Goal: Task Accomplishment & Management: Use online tool/utility

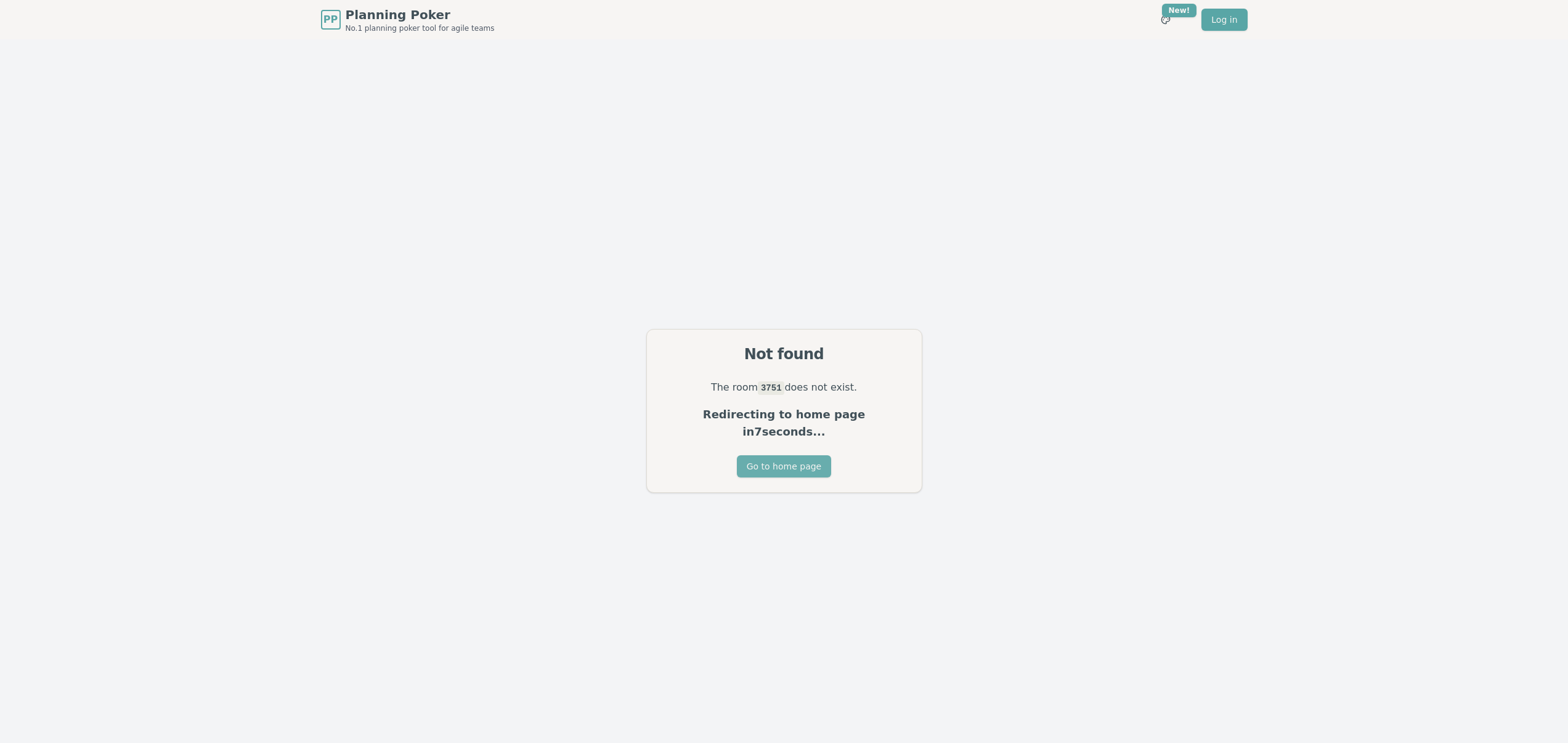
click at [796, 456] on button "Go to home page" at bounding box center [784, 466] width 94 height 22
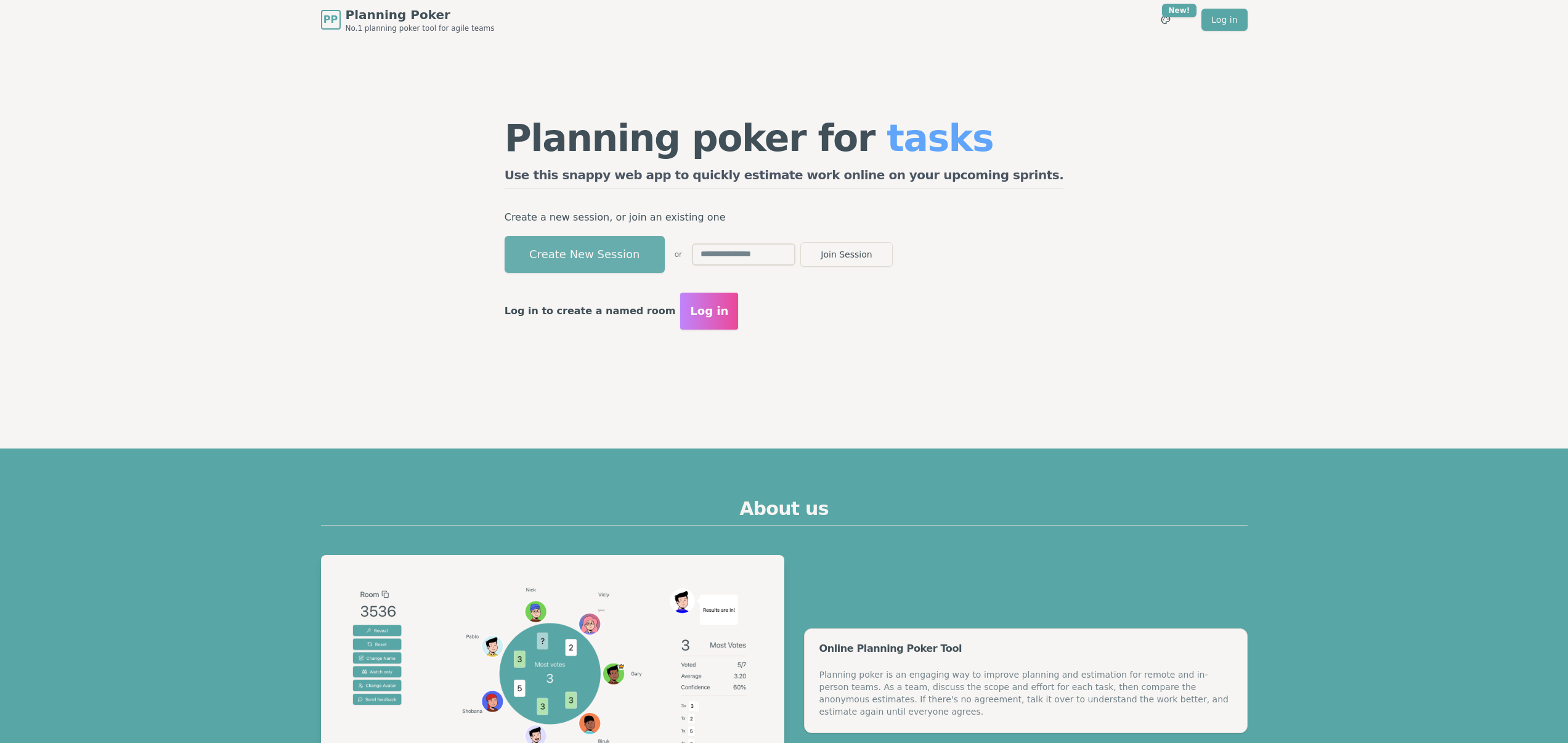
click at [634, 249] on button "Create New Session" at bounding box center [585, 254] width 160 height 37
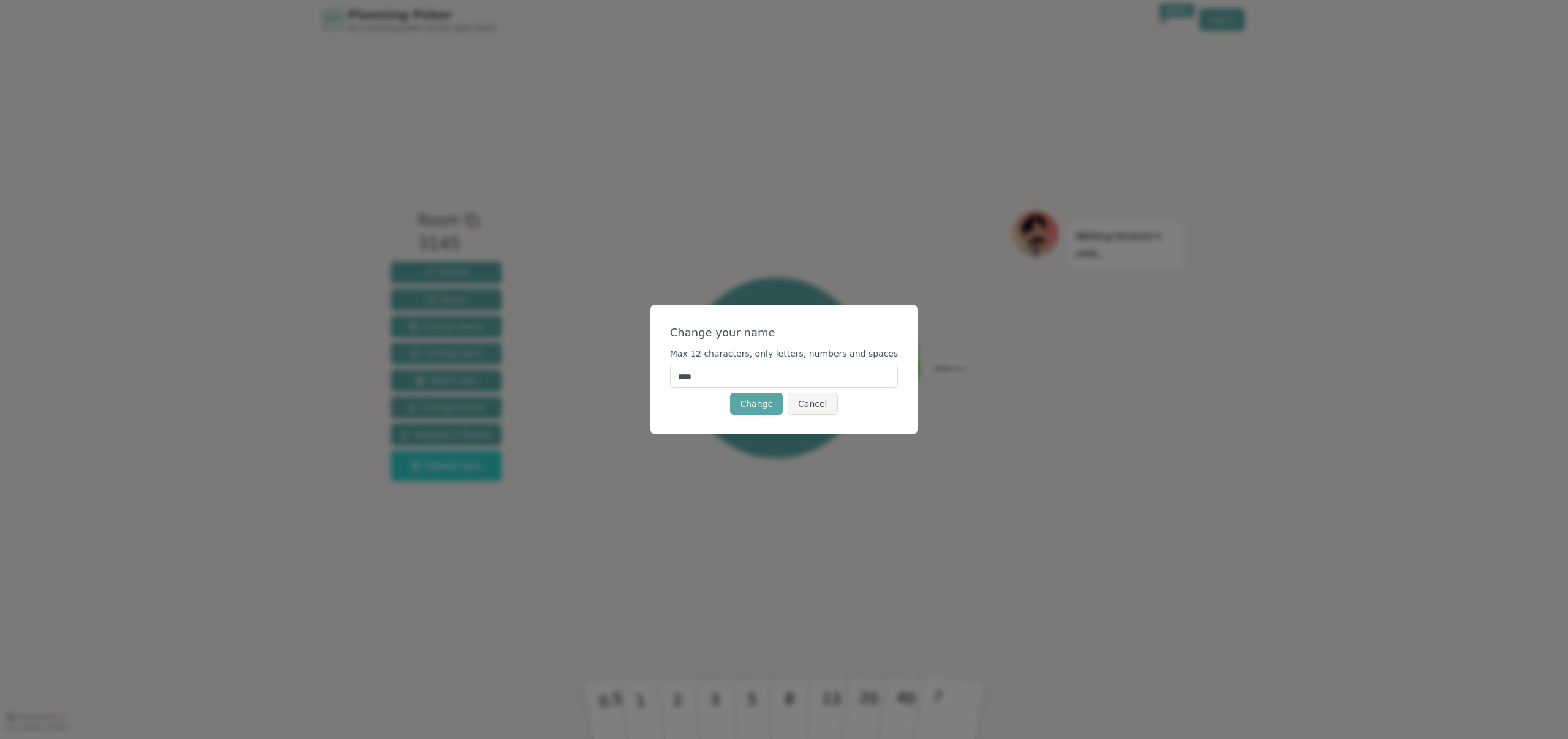
drag, startPoint x: 737, startPoint y: 378, endPoint x: 653, endPoint y: 375, distance: 84.1
click at [653, 375] on div "Change your name Max 12 characters, only letters, numbers and spaces **** Chang…" at bounding box center [784, 370] width 1568 height 739
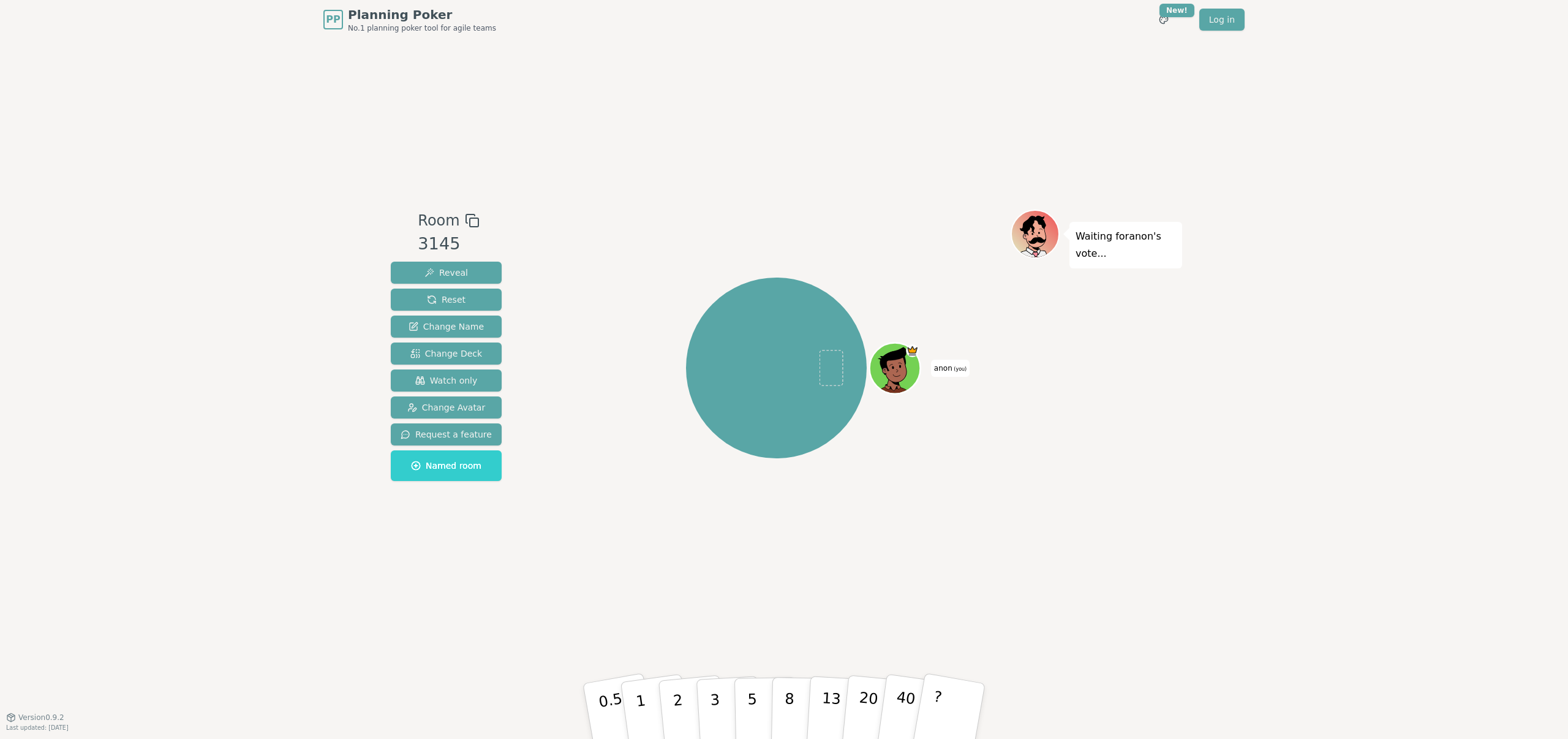
click at [944, 366] on span "anon (you)" at bounding box center [950, 368] width 39 height 17
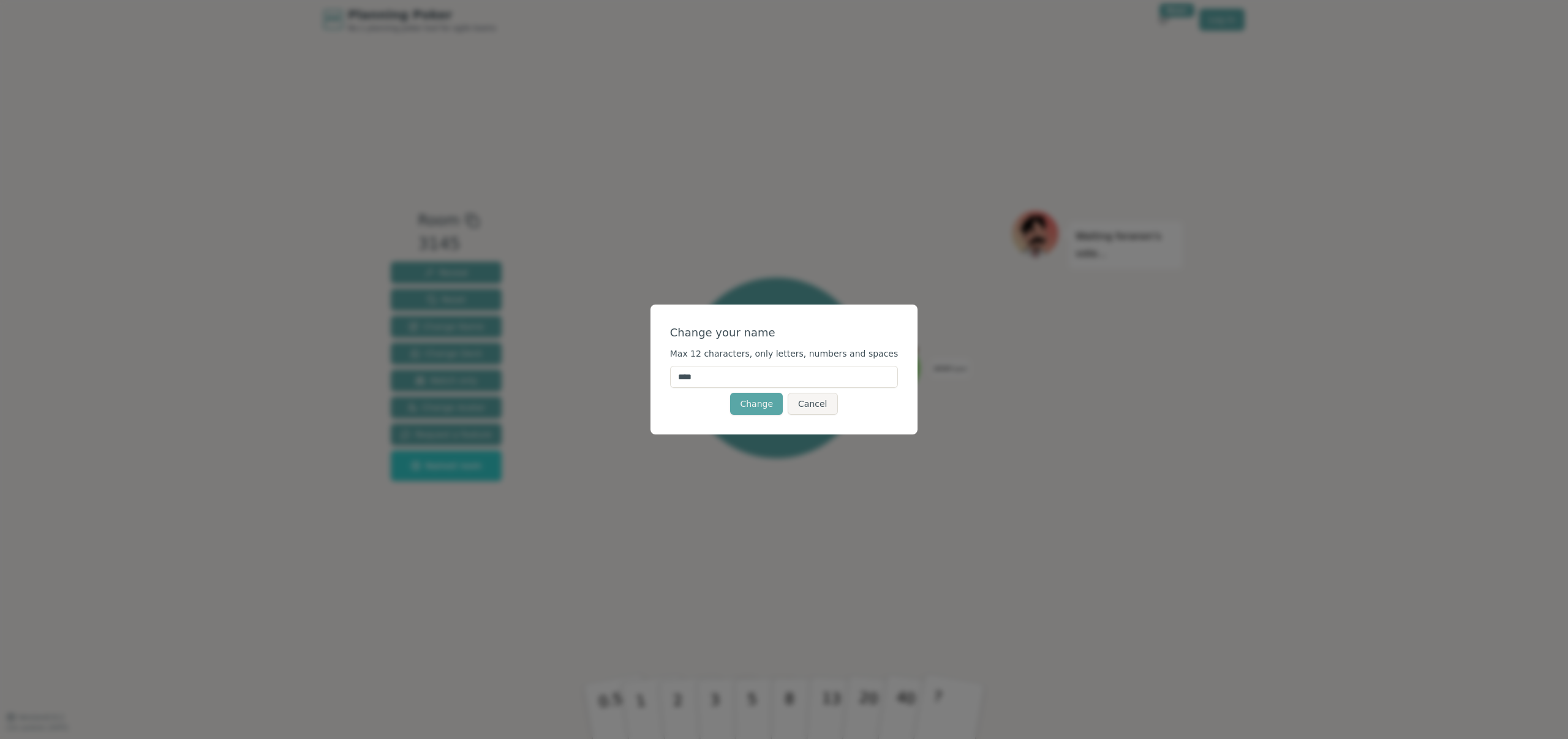
drag, startPoint x: 730, startPoint y: 380, endPoint x: 676, endPoint y: 376, distance: 54.1
click at [676, 376] on div "Change your name Max 12 characters, only letters, numbers and spaces **** Chang…" at bounding box center [784, 370] width 268 height 130
type input "*****"
click at [761, 411] on button "Change" at bounding box center [756, 404] width 53 height 22
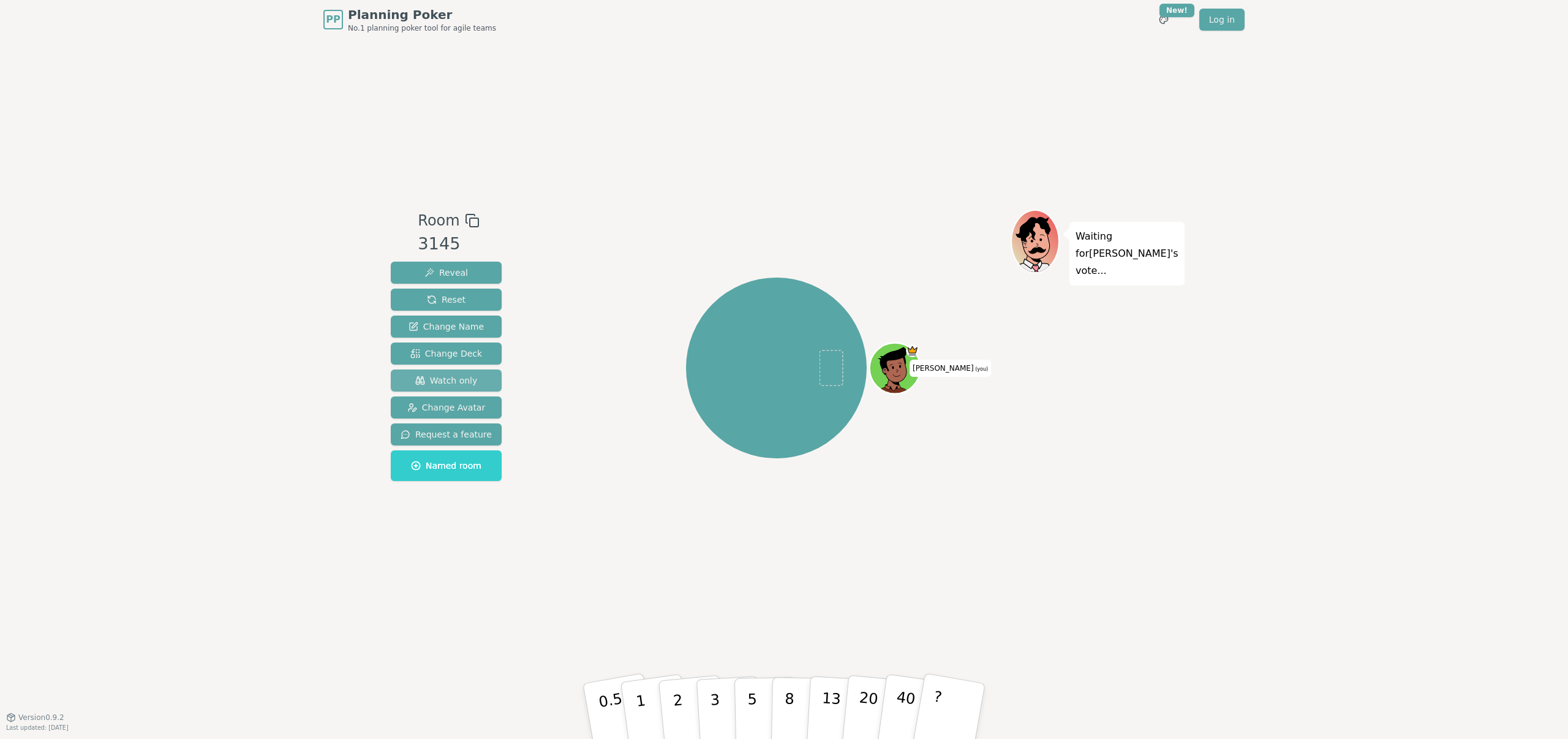
click at [446, 387] on button "Watch only" at bounding box center [446, 380] width 111 height 22
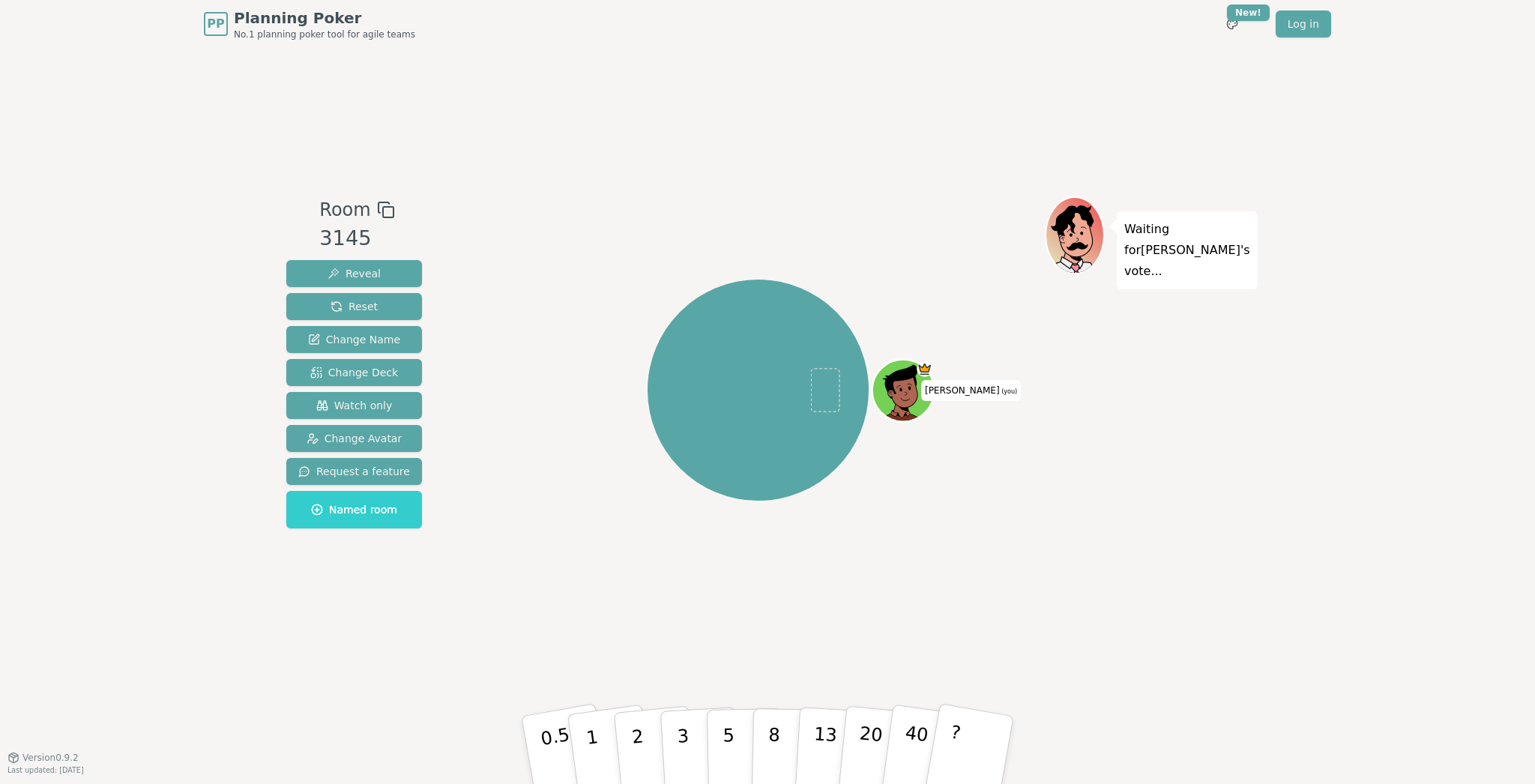
click at [1317, 481] on div "PP Planning Poker No.1 planning poker tool for agile teams Toggle theme New! Lo…" at bounding box center [768, 392] width 1535 height 784
drag, startPoint x: 167, startPoint y: 88, endPoint x: 166, endPoint y: 76, distance: 12.0
click at [167, 86] on div "PP Planning Poker No.1 planning poker tool for agile teams Toggle theme New! Lo…" at bounding box center [768, 392] width 1535 height 784
click at [544, 130] on div "Room 3145 Reveal Reset Change Name Change Deck Watch only Change Avatar Request…" at bounding box center [768, 403] width 974 height 709
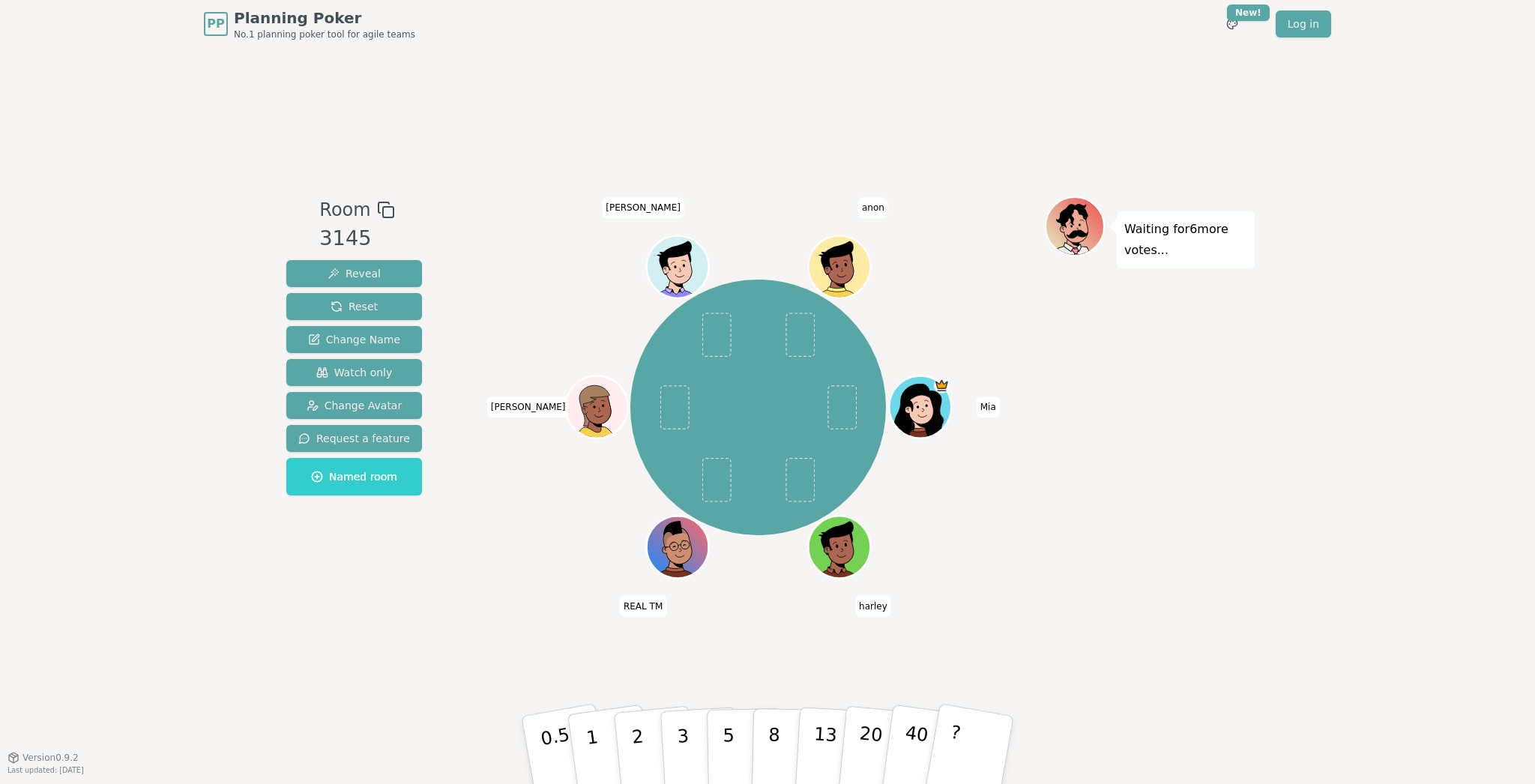
click at [90, 134] on div "PP Planning Poker No.1 planning poker tool for agile teams Toggle theme New! Lo…" at bounding box center [768, 392] width 1535 height 784
click at [142, 83] on div "PP Planning Poker No.1 planning poker tool for agile teams Toggle theme New! Lo…" at bounding box center [768, 392] width 1535 height 784
click at [120, 94] on div "PP Planning Poker No.1 planning poker tool for agile teams Toggle theme New! Lo…" at bounding box center [768, 392] width 1535 height 784
click at [119, 98] on div "PP Planning Poker No.1 planning poker tool for agile teams Toggle theme New! Lo…" at bounding box center [768, 392] width 1535 height 784
click at [126, 105] on div "PP Planning Poker No.1 planning poker tool for agile teams Toggle theme New! Lo…" at bounding box center [768, 392] width 1535 height 784
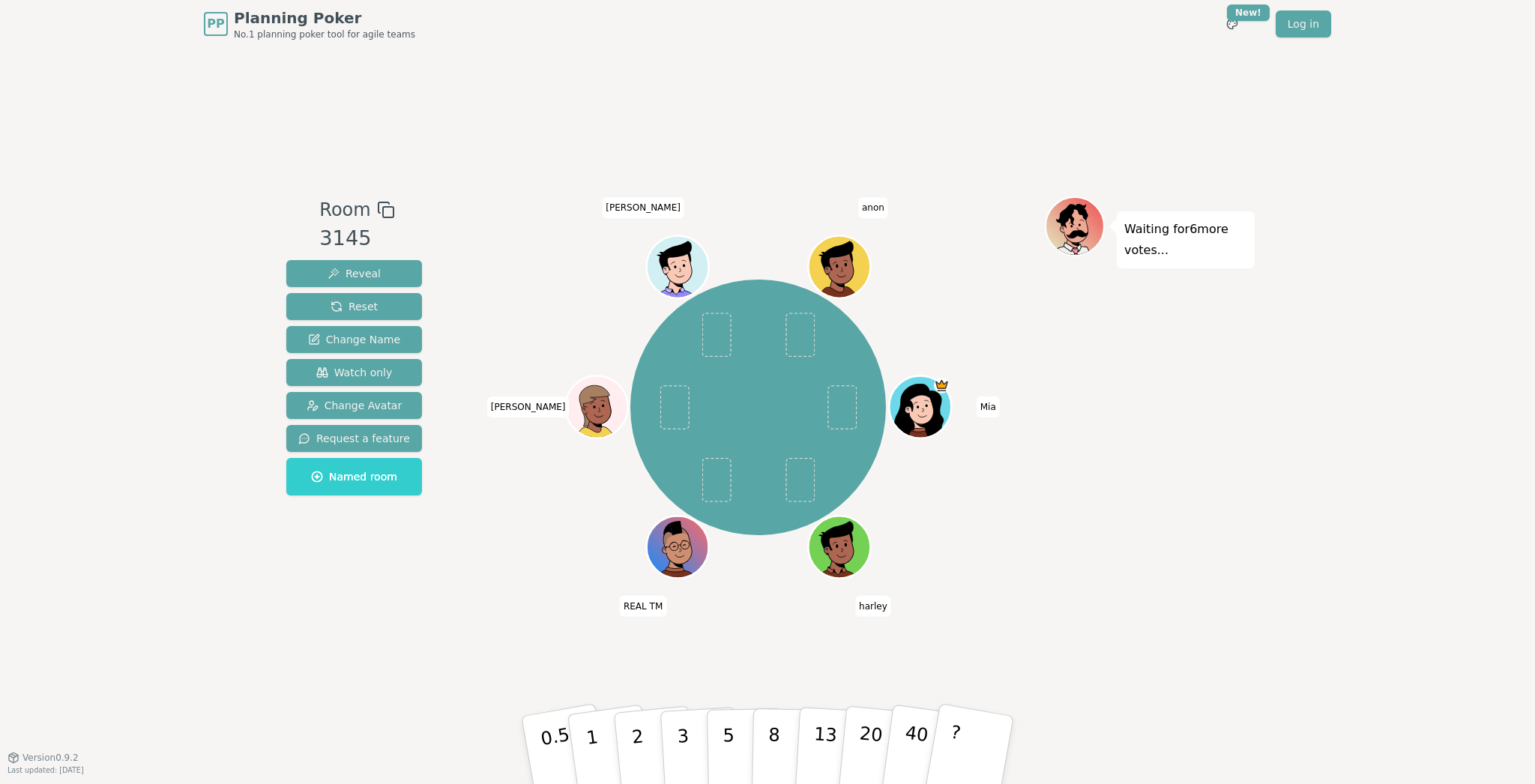
click at [113, 129] on div "PP Planning Poker No.1 planning poker tool for agile teams Toggle theme New! Lo…" at bounding box center [768, 392] width 1535 height 784
click at [114, 127] on div "PP Planning Poker No.1 planning poker tool for agile teams Toggle theme New! Lo…" at bounding box center [768, 392] width 1535 height 784
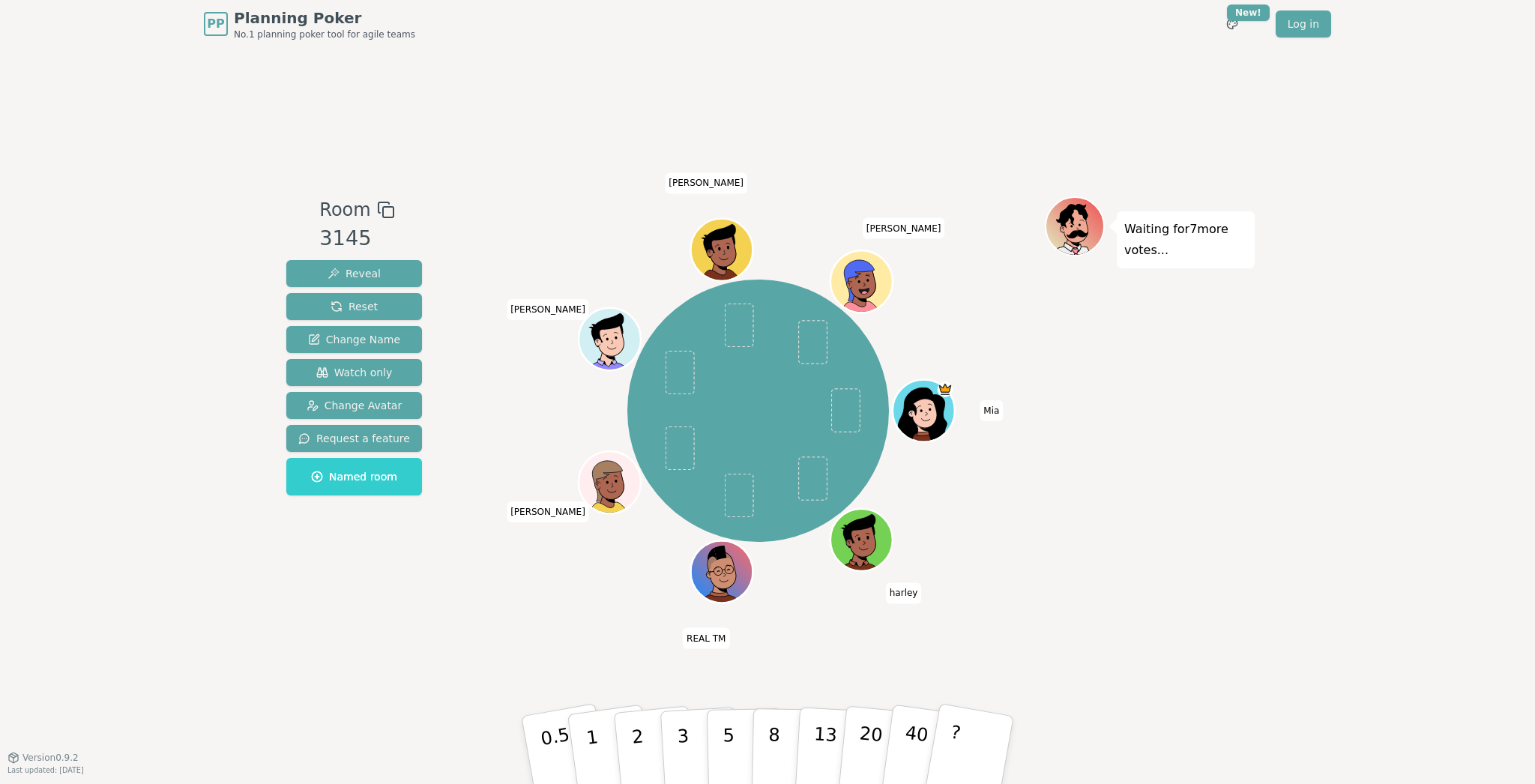
click at [175, 88] on div "PP Planning Poker No.1 planning poker tool for agile teams Toggle theme New! Lo…" at bounding box center [768, 392] width 1535 height 784
click at [137, 91] on div "PP Planning Poker No.1 planning poker tool for agile teams Toggle theme New! Lo…" at bounding box center [768, 392] width 1535 height 784
click at [88, 61] on div "PP Planning Poker No.1 planning poker tool for agile teams Toggle theme New! Lo…" at bounding box center [768, 392] width 1535 height 784
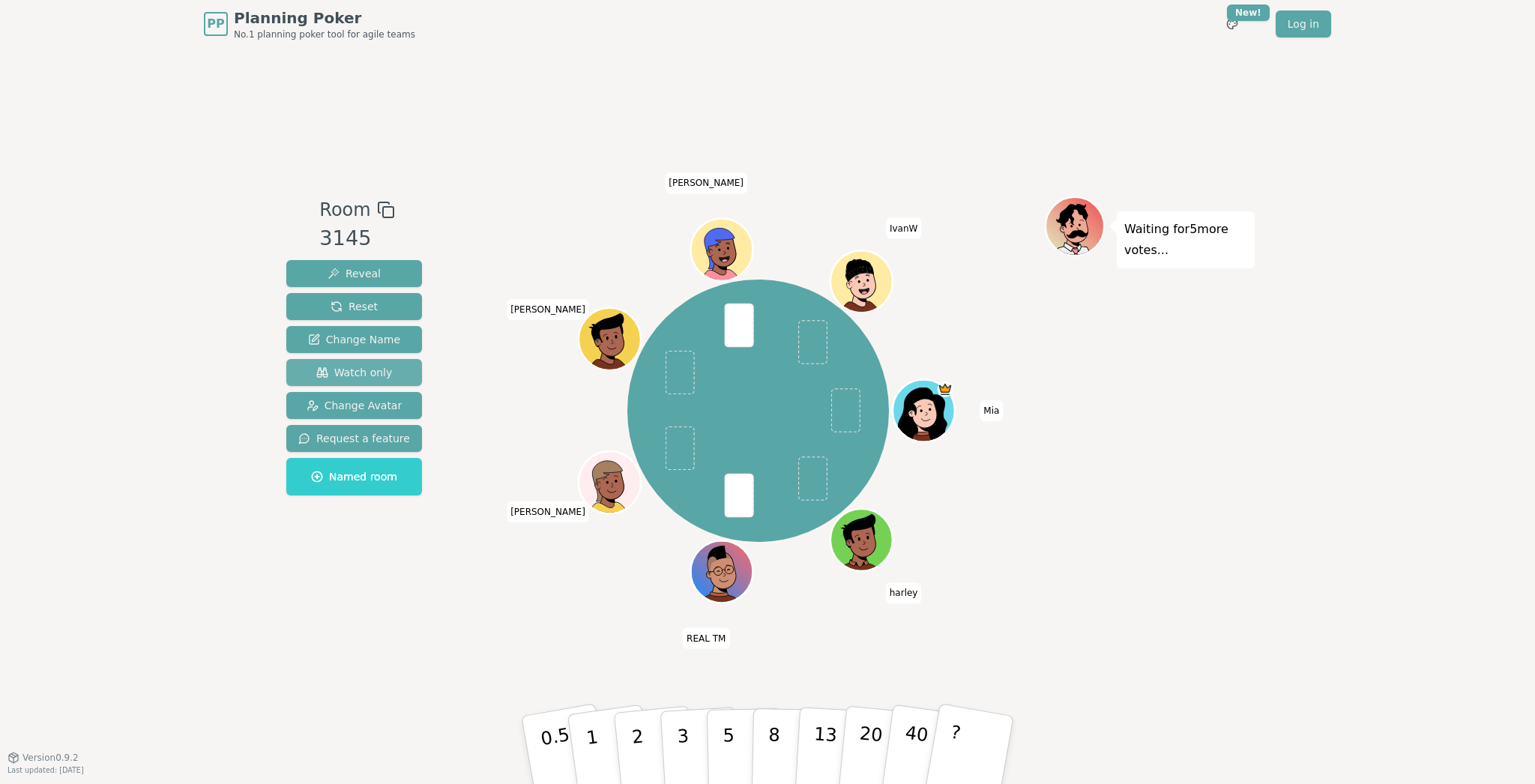
click at [348, 377] on span "Watch only" at bounding box center [354, 372] width 76 height 15
click at [477, 60] on div "Room 3145 Reveal Reset Change Name Watch only Change Avatar Request a feature N…" at bounding box center [768, 403] width 974 height 709
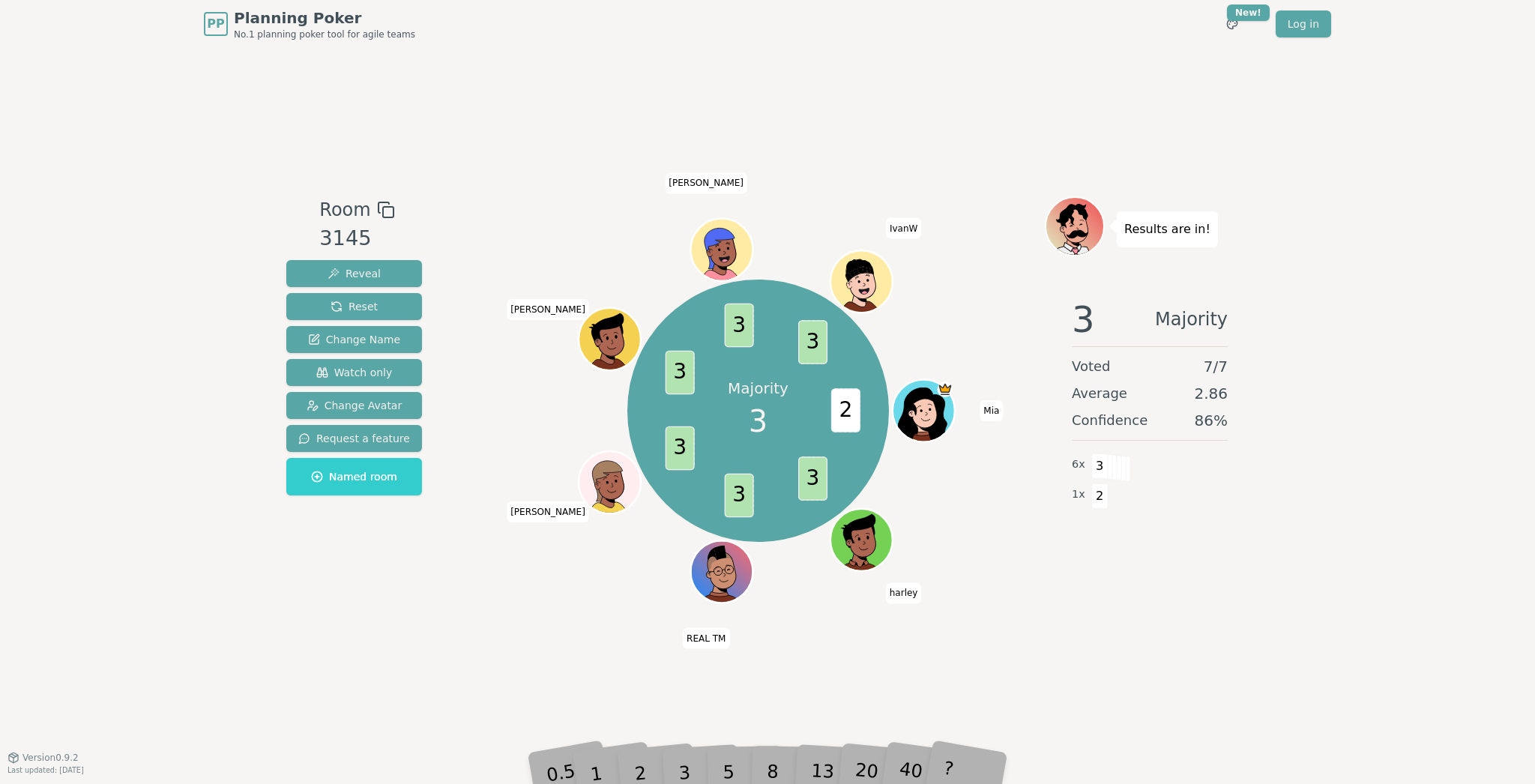
click at [480, 72] on div "Room 3145 Reveal Reset Change Name Watch only Change Avatar Request a feature N…" at bounding box center [768, 403] width 974 height 709
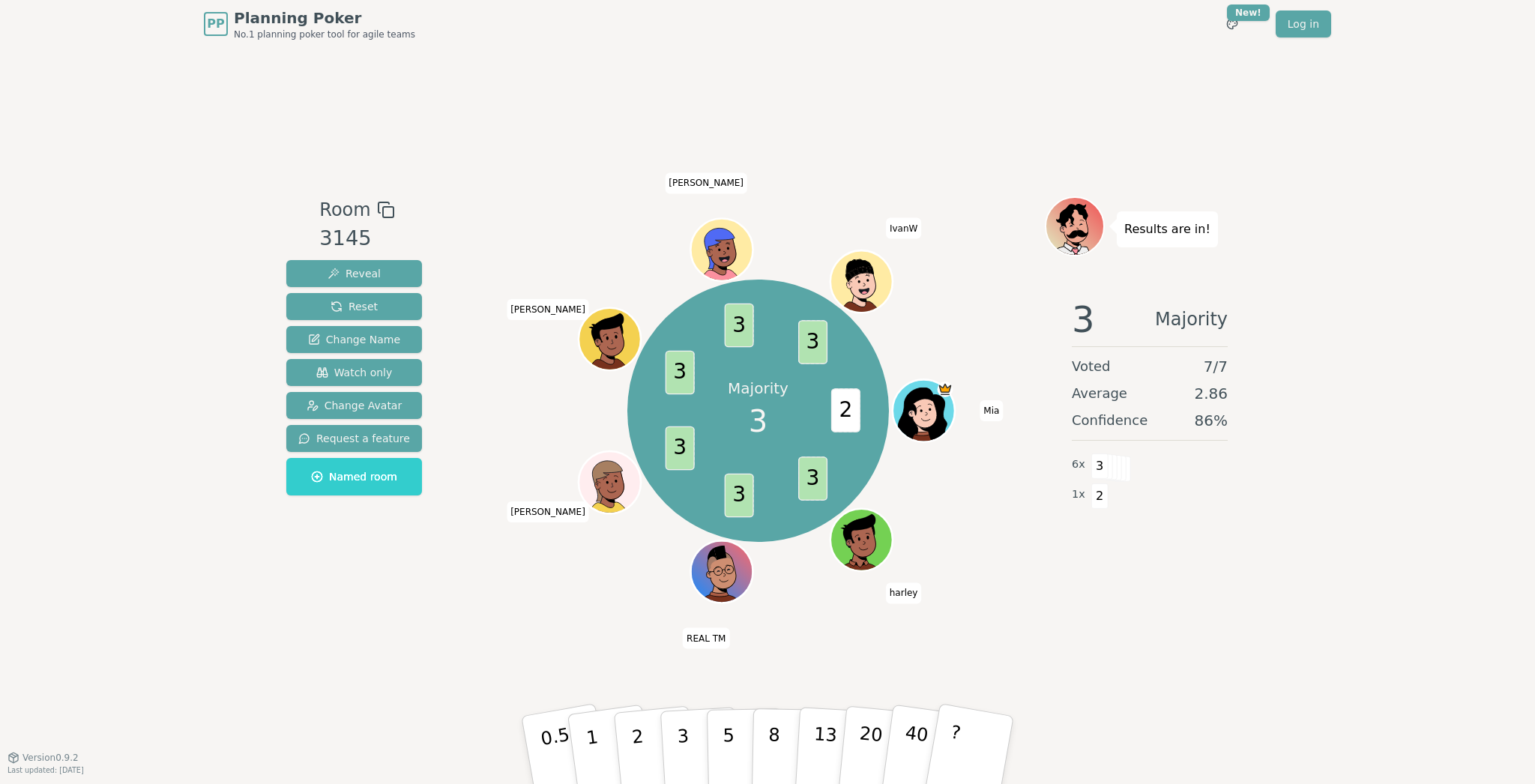
click at [545, 139] on div "Room 3145 Reveal Reset Change Name Watch only Change Avatar Request a feature N…" at bounding box center [768, 403] width 974 height 709
click at [553, 120] on div "Room 3145 Reveal Reset Change Name Watch only Change Avatar Request a feature N…" at bounding box center [768, 403] width 974 height 709
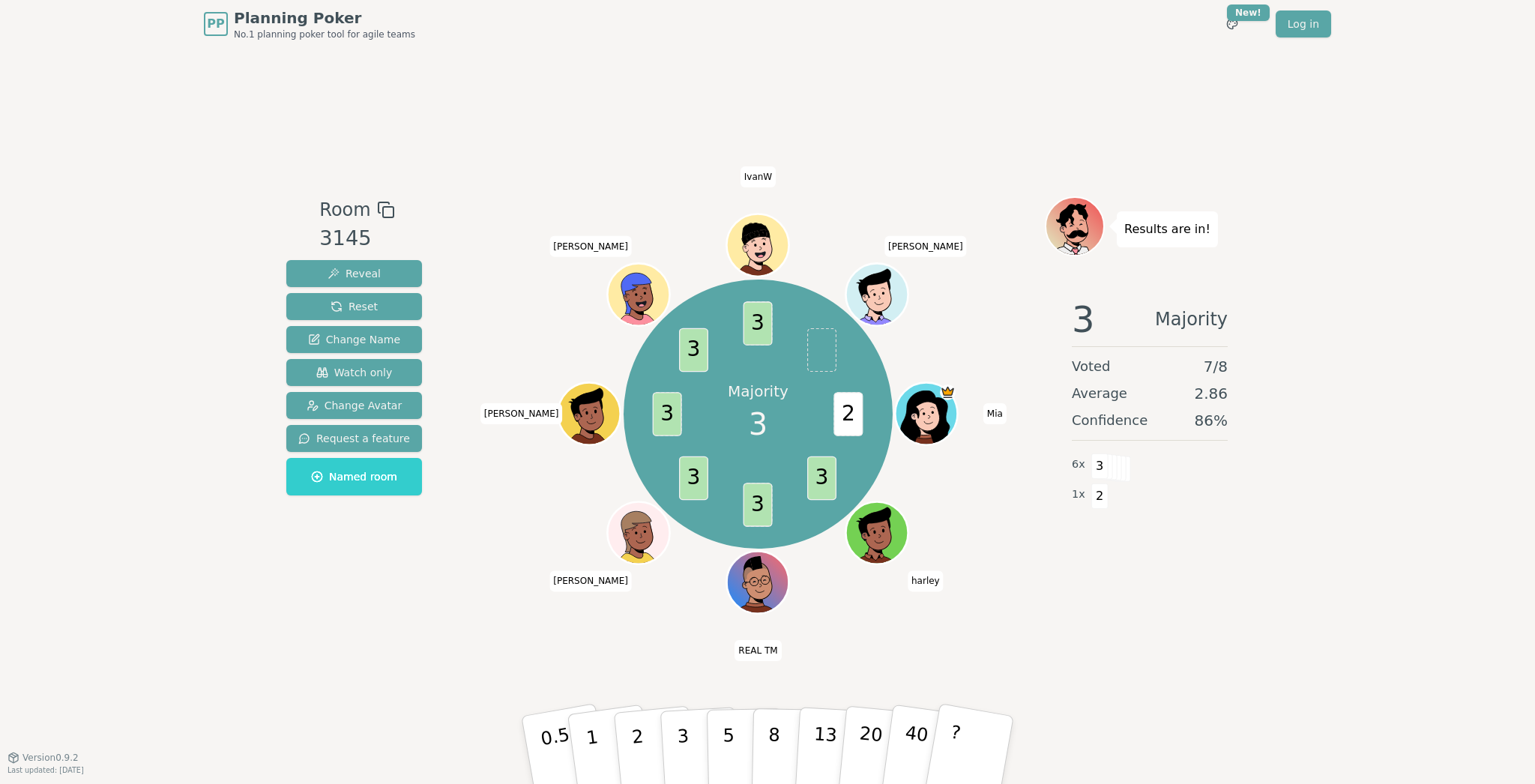
click at [569, 88] on div "Room 3145 Reveal Reset Change Name Watch only Change Avatar Request a feature N…" at bounding box center [768, 403] width 974 height 709
click at [371, 304] on span "Reset" at bounding box center [354, 306] width 47 height 15
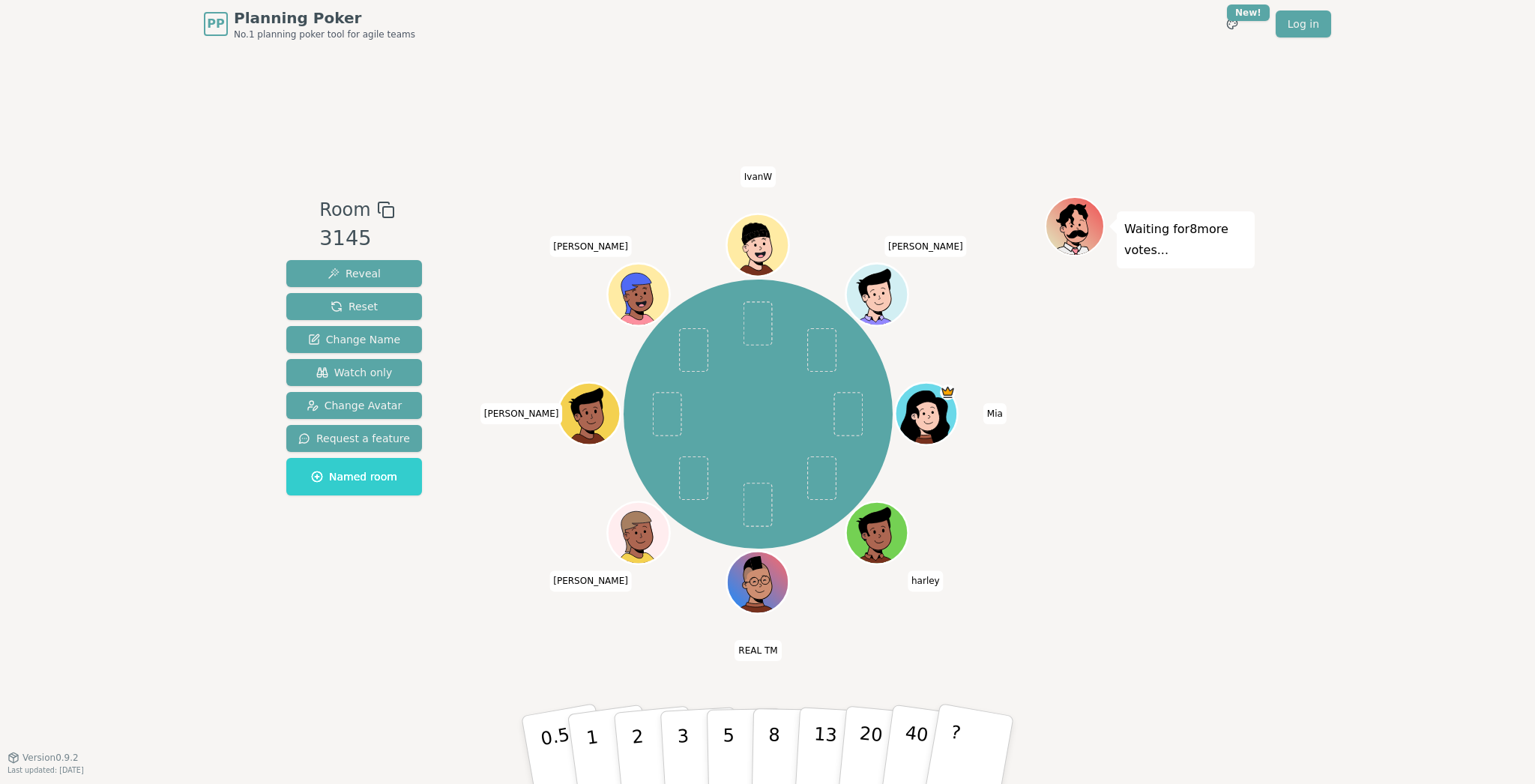
click at [81, 47] on header "PP Planning Poker No.1 planning poker tool for agile teams Toggle theme New! Lo…" at bounding box center [768, 24] width 1535 height 48
click at [144, 83] on div "PP Planning Poker No.1 planning poker tool for agile teams Toggle theme New! Lo…" at bounding box center [768, 392] width 1535 height 784
click at [142, 83] on div "PP Planning Poker No.1 planning poker tool for agile teams Toggle theme New! Lo…" at bounding box center [768, 392] width 1535 height 784
click at [442, 69] on div "Room 3145 Reveal Reset Change Name Watch only Change Avatar Request a feature N…" at bounding box center [768, 403] width 974 height 709
click at [502, 61] on div "Room 3145 Reveal Reset Change Name Watch only Change Avatar Request a feature N…" at bounding box center [768, 403] width 974 height 709
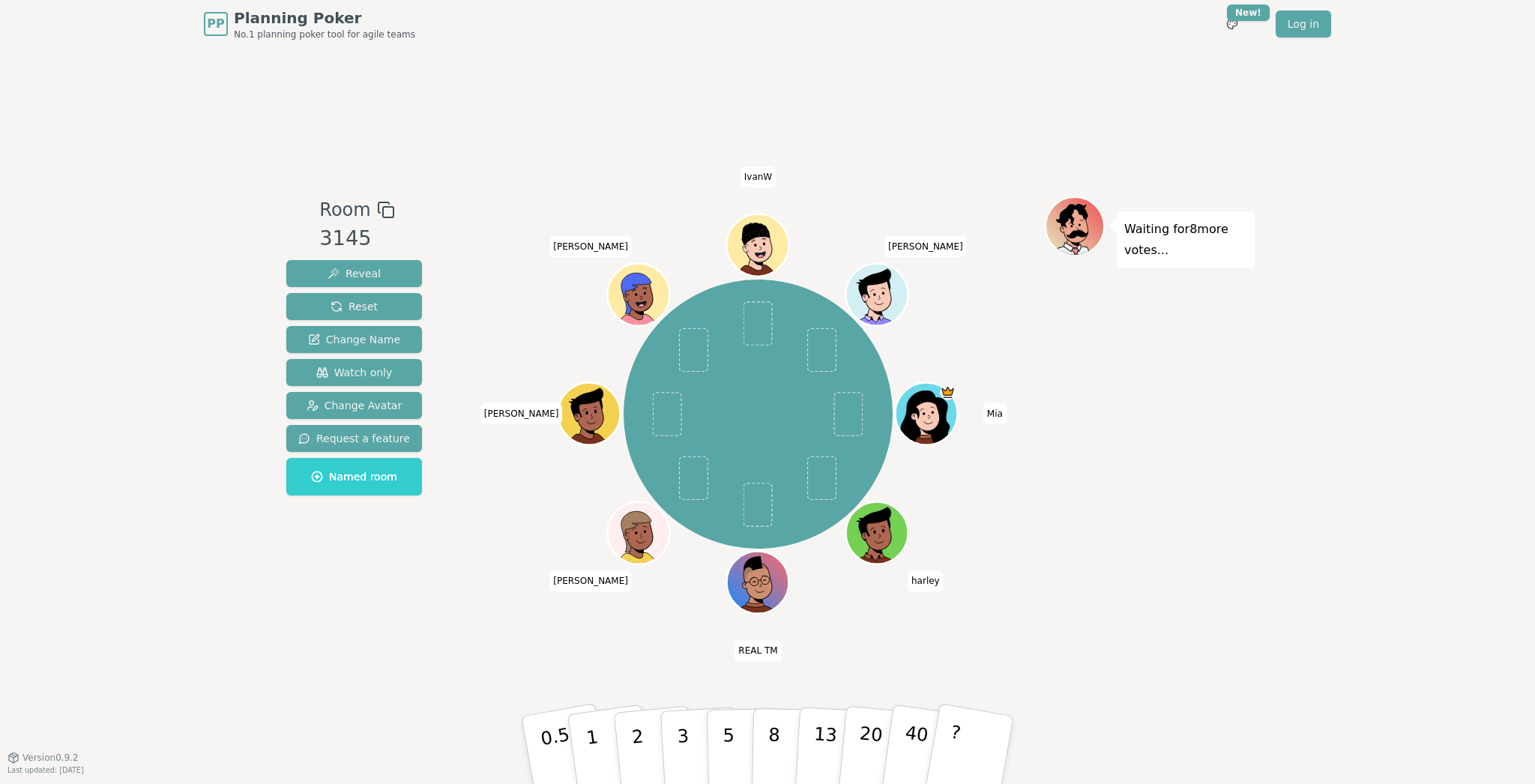
click at [505, 60] on div "Room 3145 Reveal Reset Change Name Watch only Change Avatar Request a feature N…" at bounding box center [768, 403] width 974 height 709
click at [506, 60] on div "Room 3145 Reveal Reset Change Name Watch only Change Avatar Request a feature N…" at bounding box center [768, 403] width 974 height 709
click at [487, 64] on div "Room 3145 Reveal Reset Change Name Watch only Change Avatar Request a feature N…" at bounding box center [768, 403] width 974 height 709
click at [83, 48] on div "PP Planning Poker No.1 planning poker tool for agile teams Toggle theme New! Lo…" at bounding box center [768, 392] width 1535 height 784
click at [66, 57] on div "PP Planning Poker No.1 planning poker tool for agile teams Toggle theme New! Lo…" at bounding box center [768, 392] width 1535 height 784
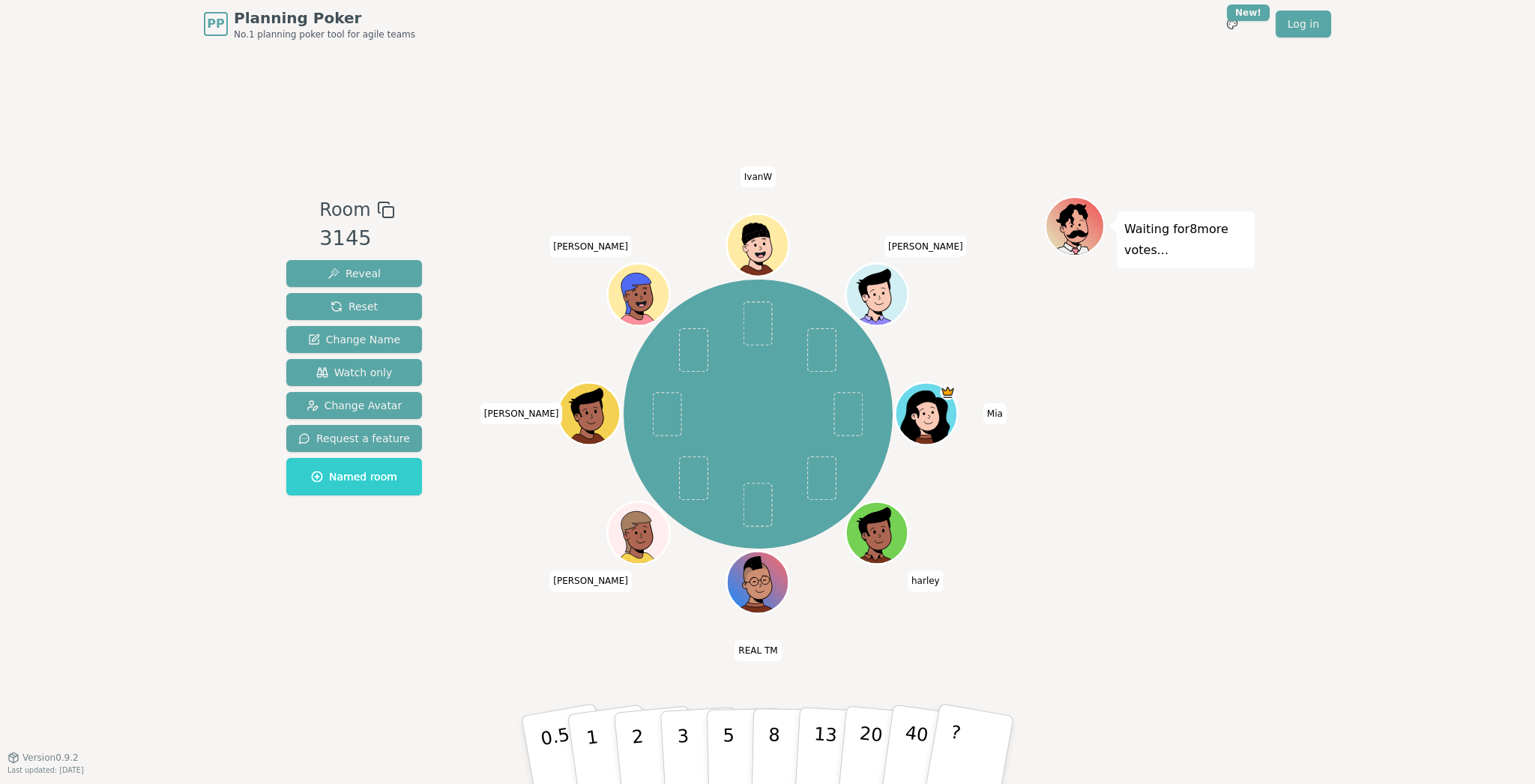
click at [74, 90] on div "PP Planning Poker No.1 planning poker tool for agile teams Toggle theme New! Lo…" at bounding box center [768, 392] width 1535 height 784
click at [105, 94] on div "PP Planning Poker No.1 planning poker tool for agile teams Toggle theme New! Lo…" at bounding box center [768, 392] width 1535 height 784
click at [260, 88] on div "PP Planning Poker No.1 planning poker tool for agile teams Toggle theme New! Lo…" at bounding box center [768, 392] width 1535 height 784
click at [263, 101] on div "PP Planning Poker No.1 planning poker tool for agile teams Toggle theme New! Lo…" at bounding box center [768, 392] width 1535 height 784
click at [525, 94] on div "Room 3145 Reveal Reset Change Name Watch only Change Avatar Request a feature N…" at bounding box center [768, 403] width 974 height 709
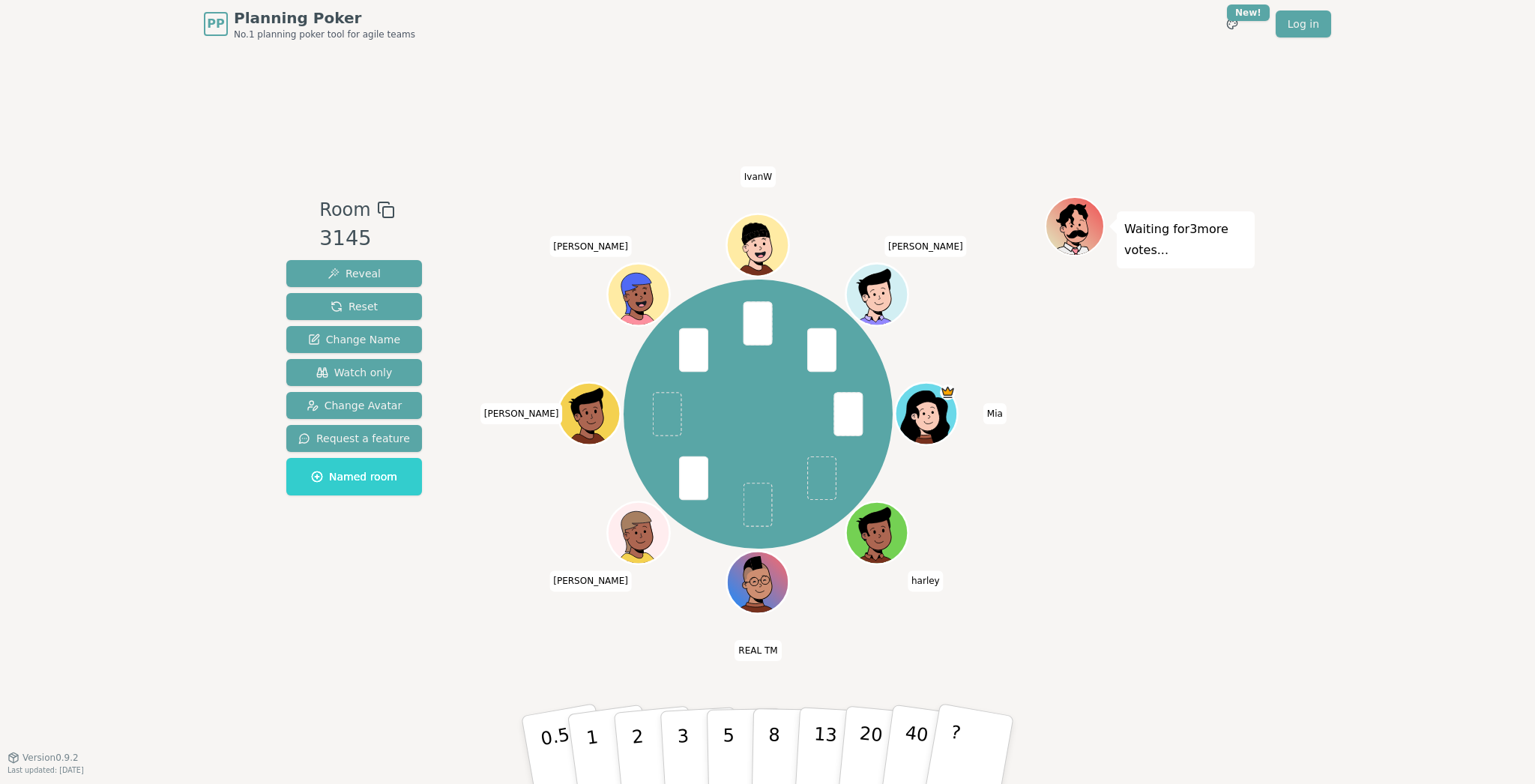
click at [509, 56] on div "Room 3145 Reveal Reset Change Name Watch only Change Avatar Request a feature N…" at bounding box center [768, 403] width 974 height 709
click at [521, 49] on div "Room 3145 Reveal Reset Change Name Watch only Change Avatar Request a feature N…" at bounding box center [768, 403] width 974 height 709
click at [527, 51] on div "Room 3145 Reveal Reset Change Name Watch only Change Avatar Request a feature N…" at bounding box center [768, 403] width 974 height 709
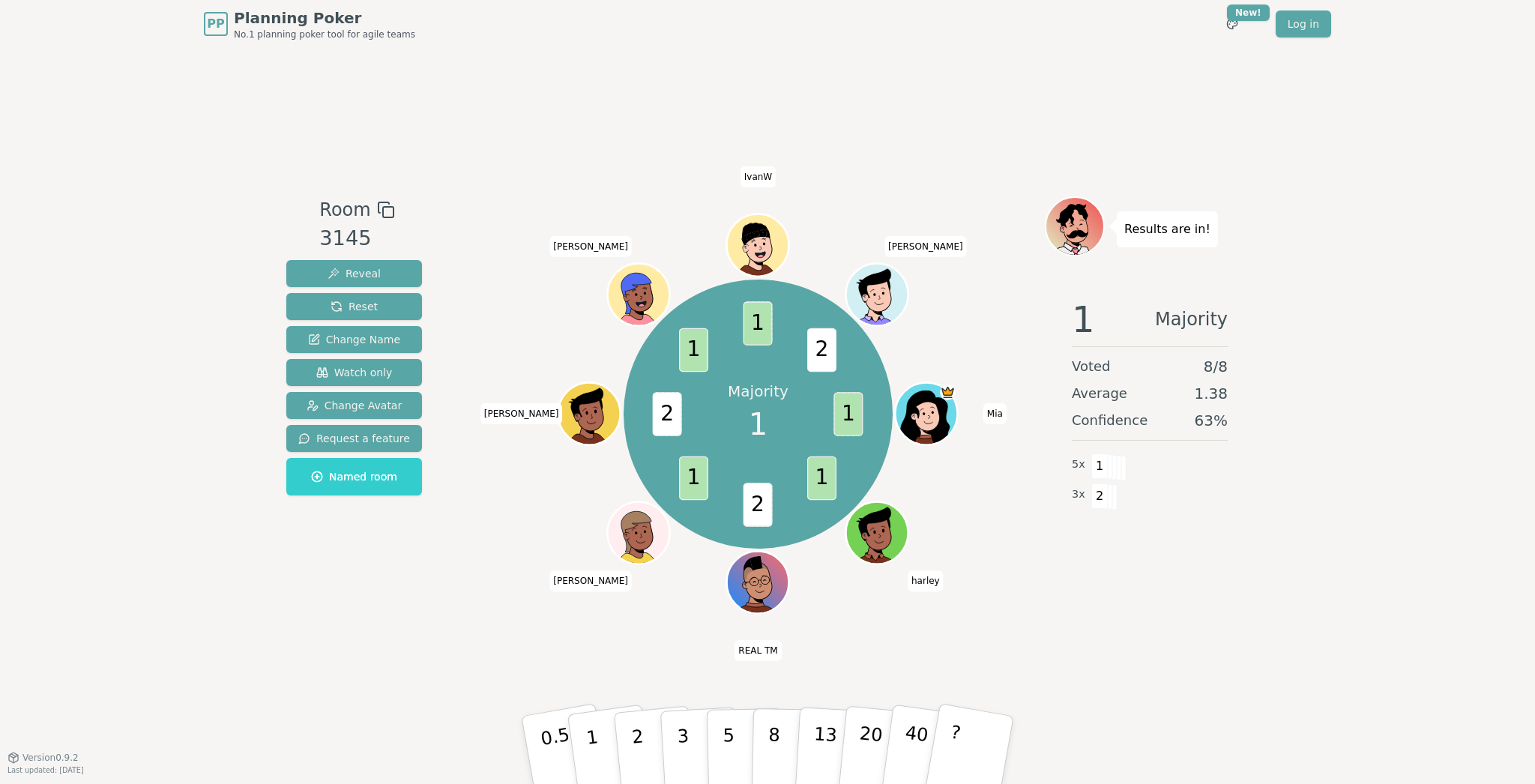
click at [497, 96] on div "Room 3145 Reveal Reset Change Name Watch only Change Avatar Request a feature N…" at bounding box center [768, 403] width 974 height 709
click at [543, 77] on div "Room 3145 Reveal Reset Change Name Watch only Change Avatar Request a feature N…" at bounding box center [768, 403] width 974 height 709
click at [543, 72] on div "Room 3145 Reveal Reset Change Name Watch only Change Avatar Request a feature N…" at bounding box center [768, 403] width 974 height 709
click at [518, 78] on div "Room 3145 Reveal Reset Change Name Watch only Change Avatar Request a feature N…" at bounding box center [768, 403] width 974 height 709
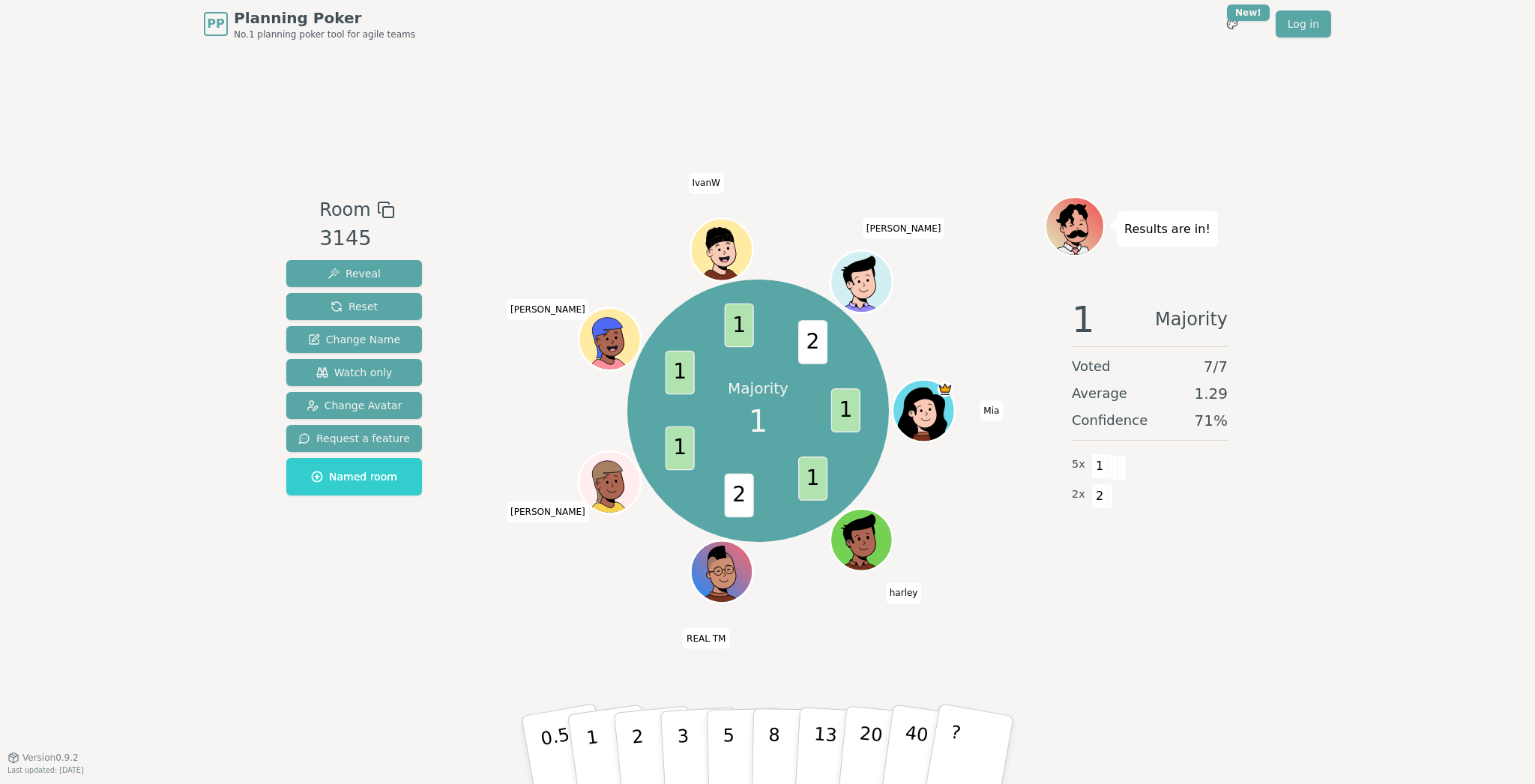
click at [480, 77] on div "Room 3145 Reveal Reset Change Name Watch only Change Avatar Request a feature N…" at bounding box center [768, 403] width 974 height 709
click at [542, 86] on div "Room 3145 Reveal Reset Change Name Watch only Change Avatar Request a feature N…" at bounding box center [768, 403] width 974 height 709
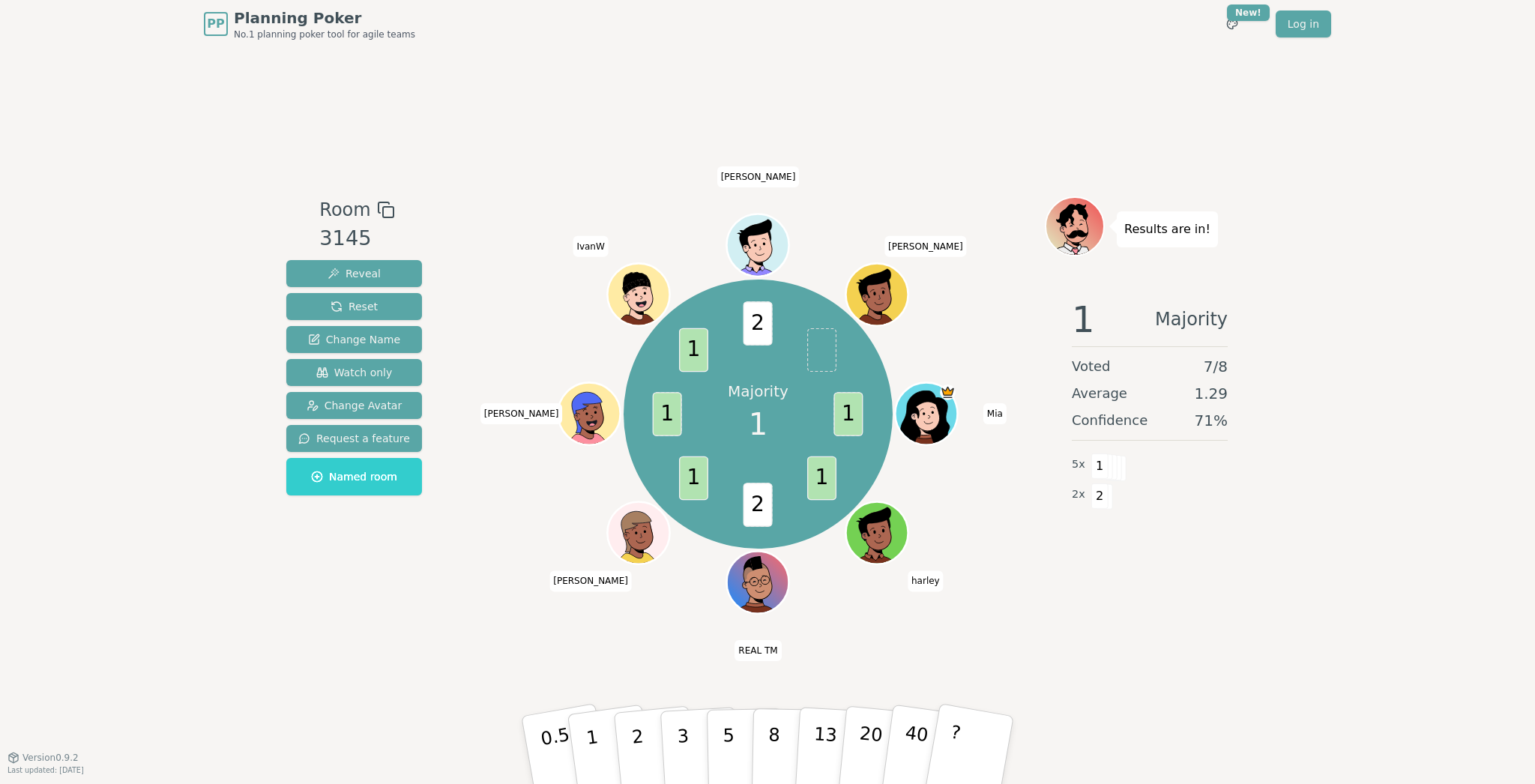
click at [502, 67] on div "Room 3145 Reveal Reset Change Name Watch only Change Avatar Request a feature N…" at bounding box center [768, 403] width 974 height 709
click at [370, 307] on span "Reset" at bounding box center [354, 306] width 47 height 15
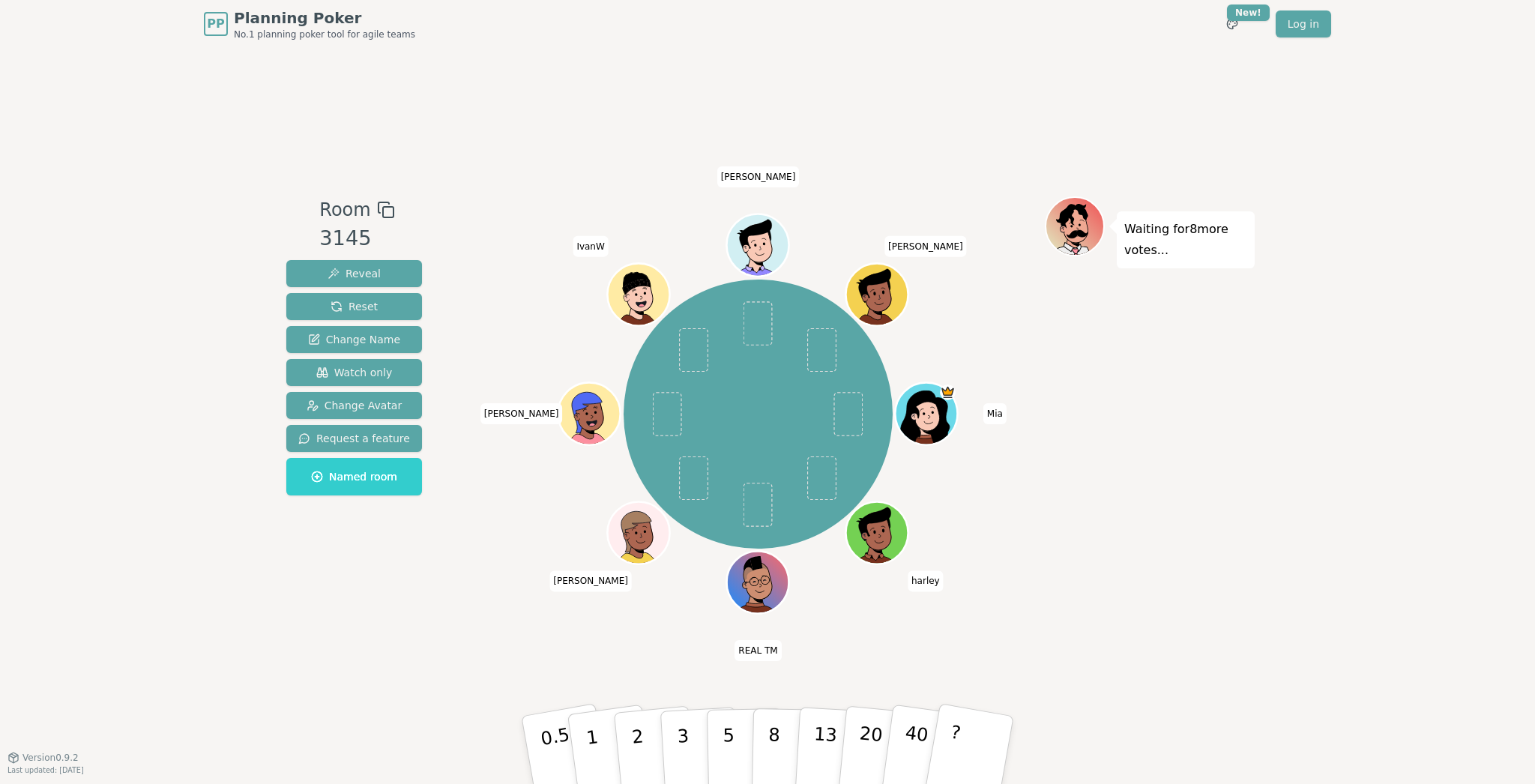
click at [139, 121] on div "PP Planning Poker No.1 planning poker tool for agile teams Toggle theme New! Lo…" at bounding box center [768, 392] width 1535 height 784
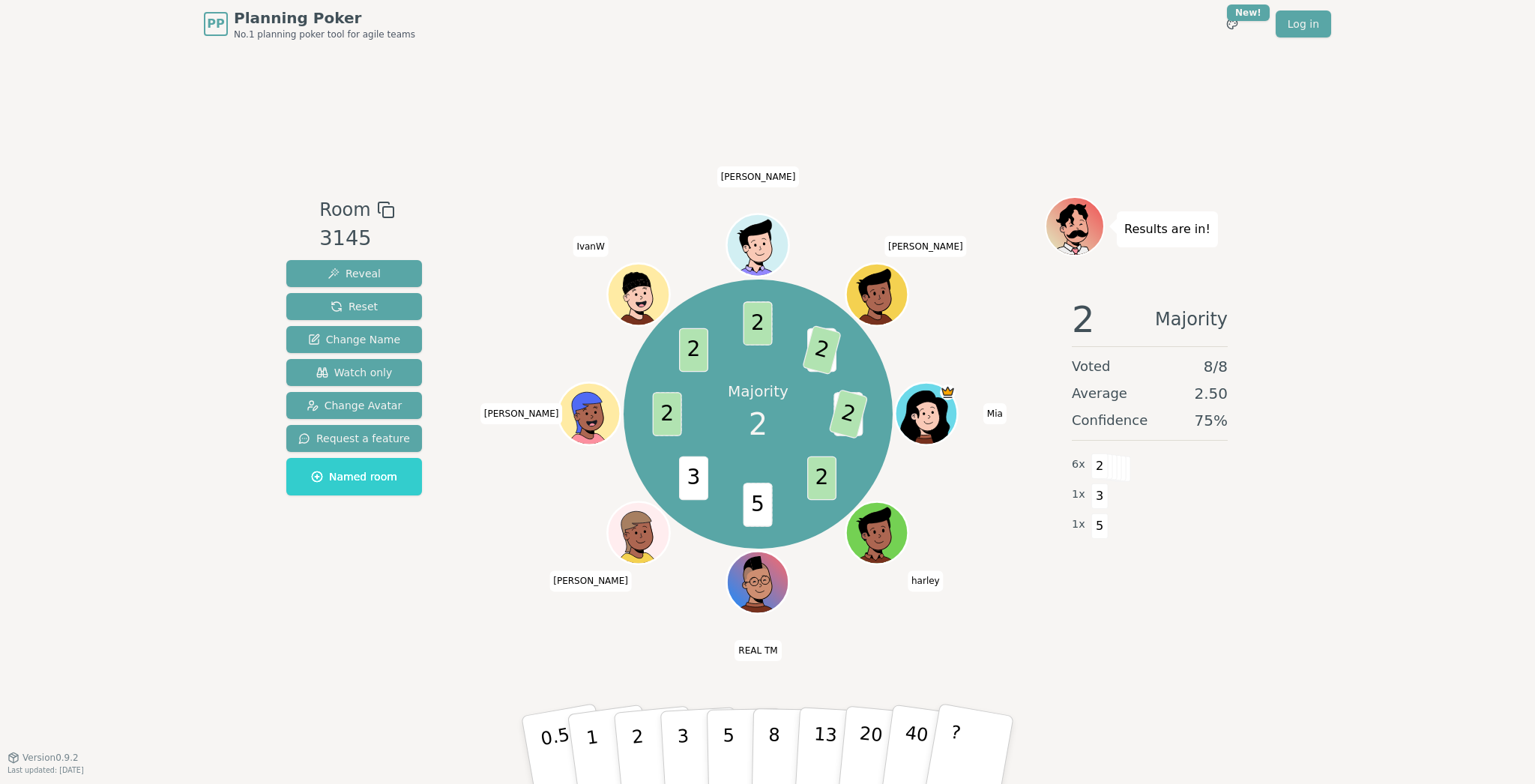
click at [509, 77] on div "Room 3145 Reveal Reset Change Name Watch only Change Avatar Request a feature N…" at bounding box center [768, 403] width 974 height 709
click at [318, 100] on div "Room 3145 Reveal Reset Change Name Watch only Change Avatar Request a feature N…" at bounding box center [768, 403] width 974 height 709
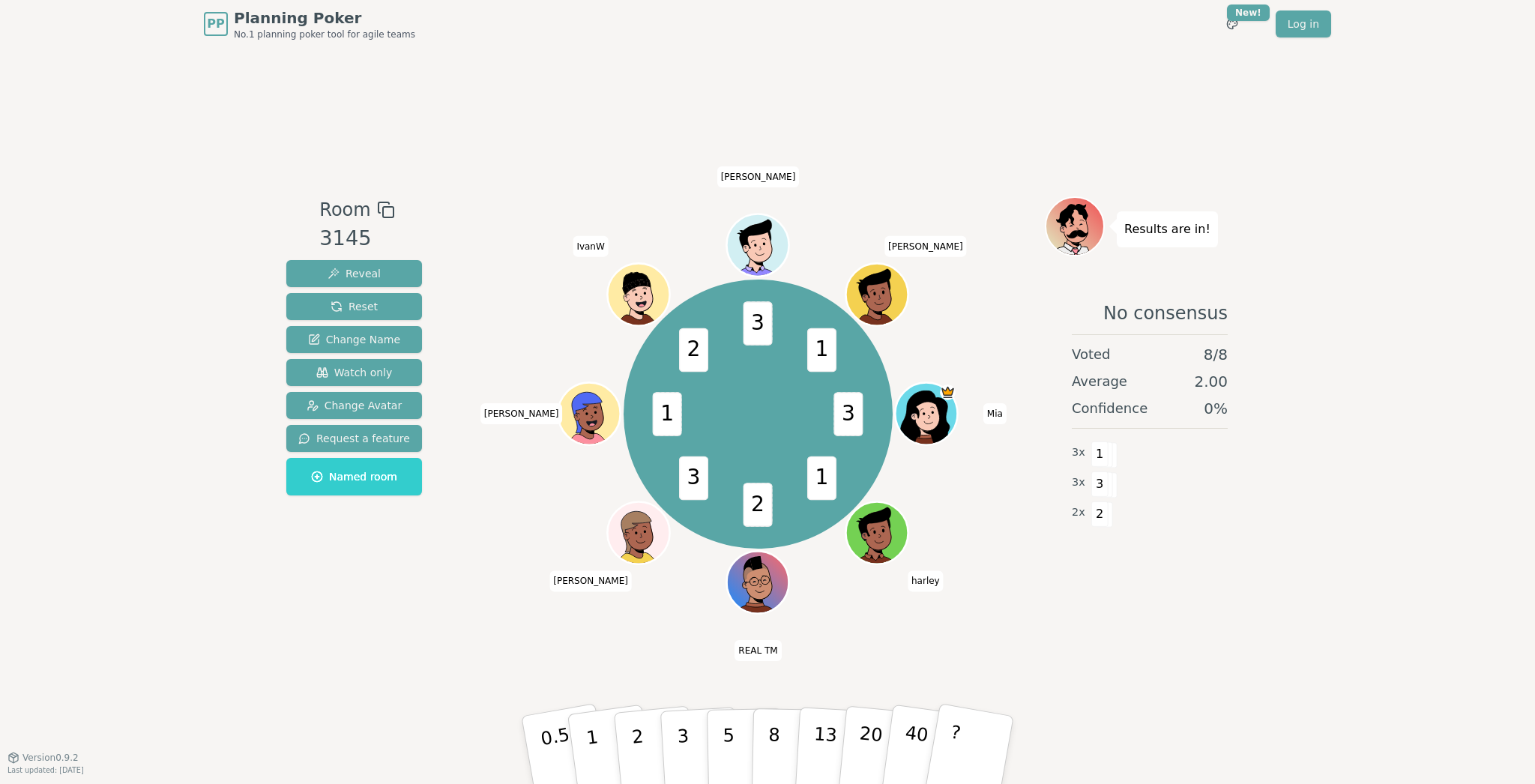
click at [857, 57] on div "Room 3145 Reveal Reset Change Name Watch only Change Avatar Request a feature N…" at bounding box center [768, 403] width 974 height 709
click at [840, 65] on div "Room 3145 Reveal Reset Change Name Watch only Change Avatar Request a feature N…" at bounding box center [768, 403] width 974 height 709
click at [841, 64] on div "Room 3145 Reveal Reset Change Name Watch only Change Avatar Request a feature N…" at bounding box center [768, 403] width 974 height 709
click at [885, 65] on div "Room 3145 Reveal Reset Change Name Watch only Change Avatar Request a feature N…" at bounding box center [768, 403] width 974 height 709
drag, startPoint x: 912, startPoint y: 71, endPoint x: 786, endPoint y: 48, distance: 128.1
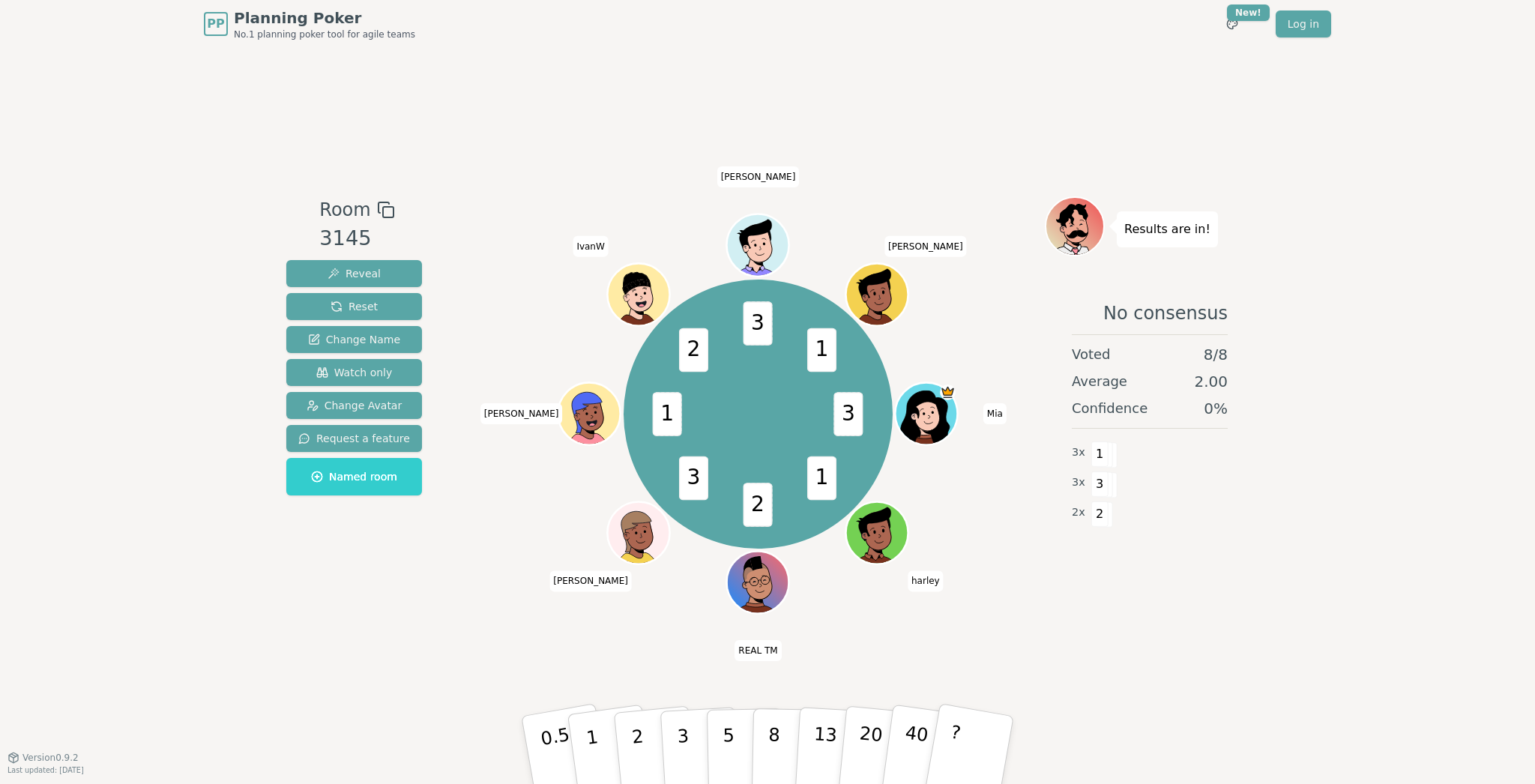
click at [913, 70] on div "Room 3145 Reveal Reset Change Name Watch only Change Avatar Request a feature N…" at bounding box center [768, 403] width 974 height 709
click at [524, 86] on div "Room 3145 Reveal Reset Change Name Watch only Change Avatar Request a feature N…" at bounding box center [768, 403] width 974 height 709
click at [109, 210] on div "PP Planning Poker No.1 planning poker tool for agile teams Toggle theme New! Lo…" at bounding box center [768, 392] width 1535 height 784
click at [1375, 443] on div "PP Planning Poker No.1 planning poker tool for agile teams Toggle theme New! Lo…" at bounding box center [768, 392] width 1535 height 784
click at [591, 123] on div "Room 3145 Reveal Reset Change Name Watch only Change Avatar Request a feature N…" at bounding box center [768, 403] width 974 height 709
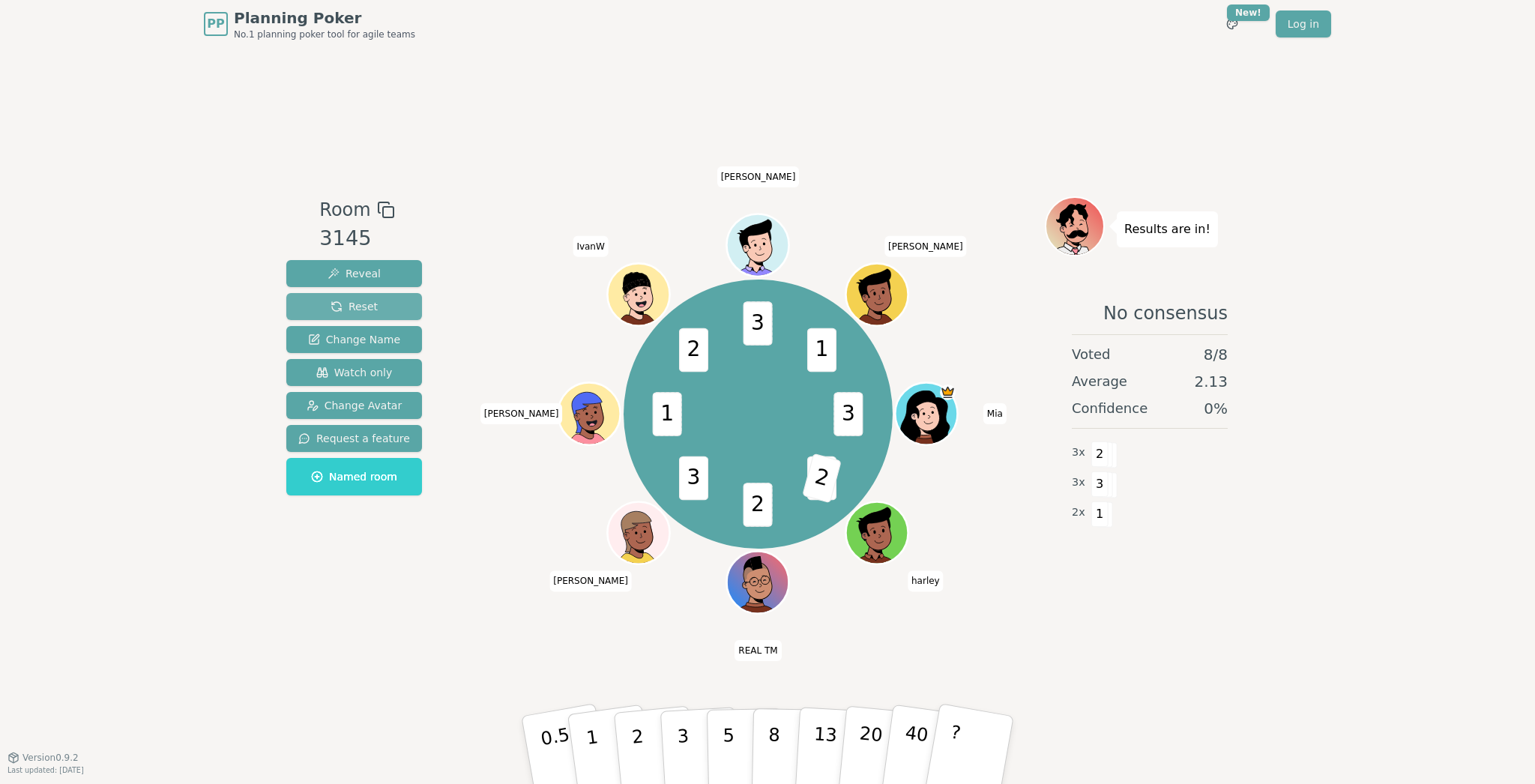
click at [369, 314] on button "Reset" at bounding box center [354, 307] width 136 height 27
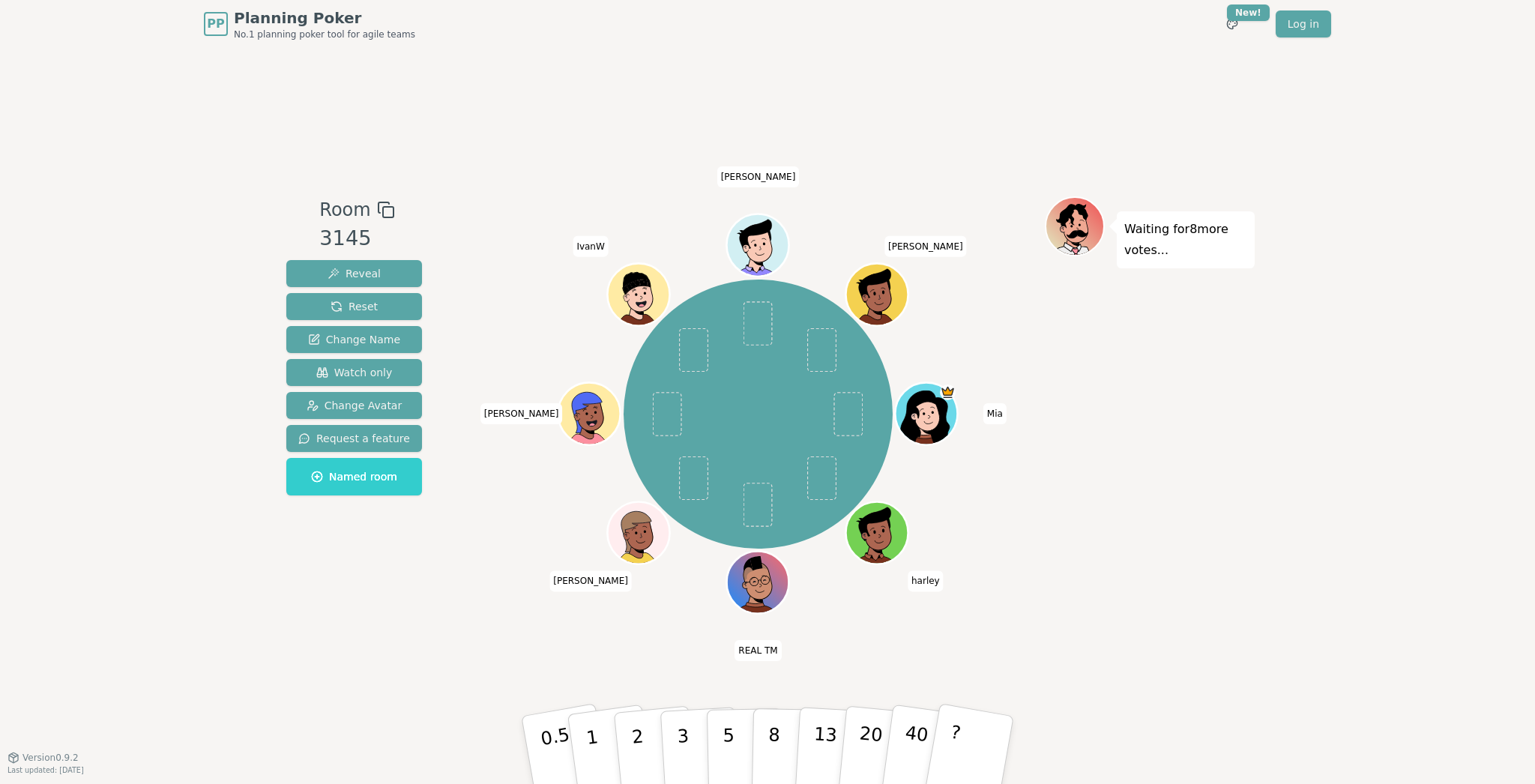
click at [182, 131] on div "PP Planning Poker No.1 planning poker tool for agile teams Toggle theme New! Lo…" at bounding box center [768, 392] width 1535 height 784
click at [490, 91] on div "Room 3145 Reveal Reset Change Name Watch only Change Avatar Request a feature N…" at bounding box center [768, 403] width 974 height 709
click at [528, 80] on div "Room 3145 Reveal Reset Change Name Watch only Change Avatar Request a feature N…" at bounding box center [768, 403] width 974 height 709
click at [543, 80] on div "Room 3145 Reveal Reset Change Name Watch only Change Avatar Request a feature N…" at bounding box center [768, 403] width 974 height 709
click at [84, 55] on div "PP Planning Poker No.1 planning poker tool for agile teams Toggle theme New! Lo…" at bounding box center [768, 392] width 1535 height 784
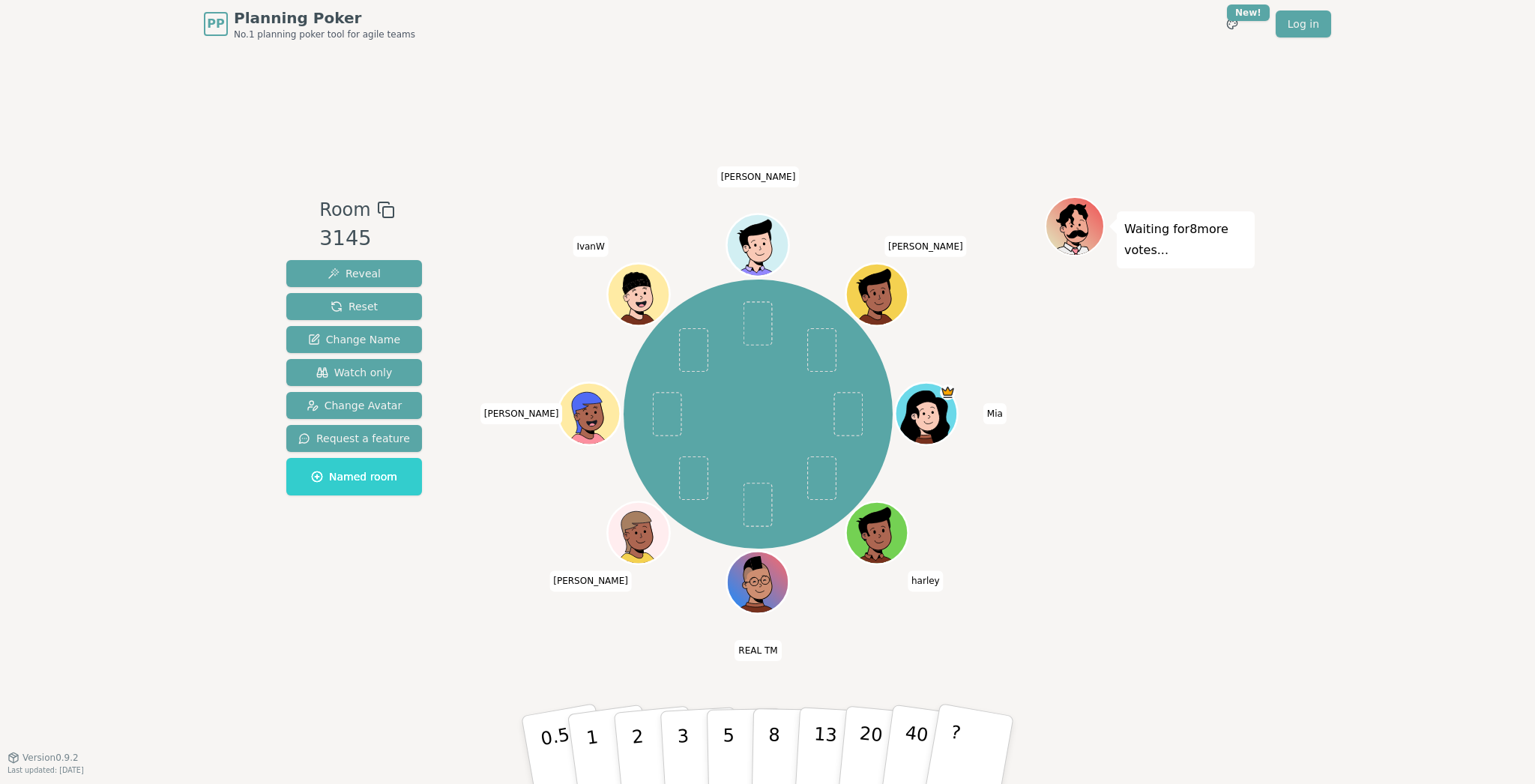
click at [84, 82] on div "PP Planning Poker No.1 planning poker tool for agile teams Toggle theme New! Lo…" at bounding box center [768, 392] width 1535 height 784
click at [118, 138] on div "PP Planning Poker No.1 planning poker tool for agile teams Toggle theme New! Lo…" at bounding box center [768, 392] width 1535 height 784
click at [128, 118] on div "PP Planning Poker No.1 planning poker tool for agile teams Toggle theme New! Lo…" at bounding box center [768, 392] width 1535 height 784
click at [112, 114] on div "PP Planning Poker No.1 planning poker tool for agile teams Toggle theme New! Lo…" at bounding box center [768, 392] width 1535 height 784
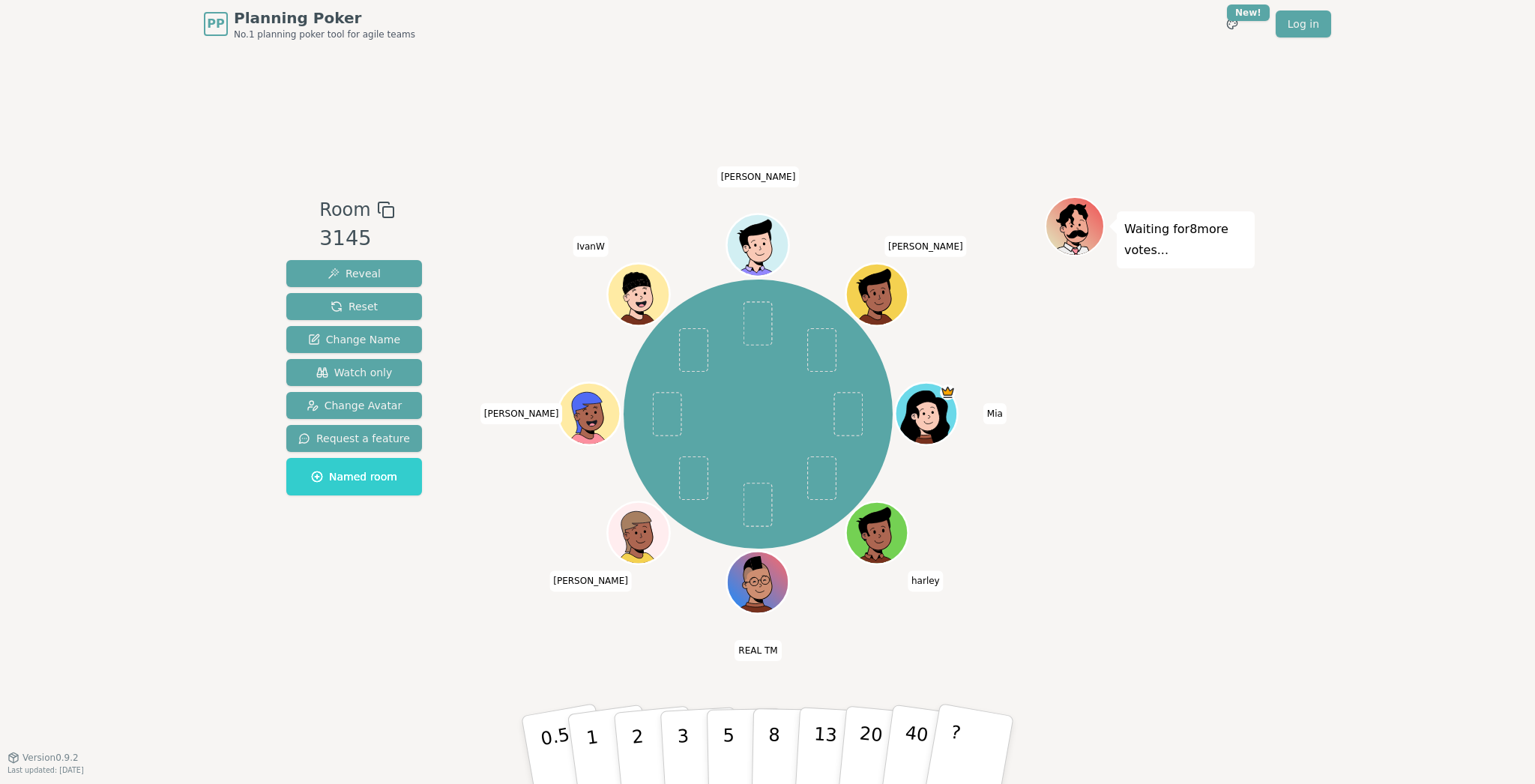
click at [112, 114] on div "PP Planning Poker No.1 planning poker tool for agile teams Toggle theme New! Lo…" at bounding box center [768, 392] width 1535 height 784
click at [112, 106] on div "PP Planning Poker No.1 planning poker tool for agile teams Toggle theme New! Lo…" at bounding box center [768, 392] width 1535 height 784
click at [99, 125] on div "PP Planning Poker No.1 planning poker tool for agile teams Toggle theme New! Lo…" at bounding box center [768, 392] width 1535 height 784
click at [79, 75] on div "PP Planning Poker No.1 planning poker tool for agile teams Toggle theme New! Lo…" at bounding box center [768, 392] width 1535 height 784
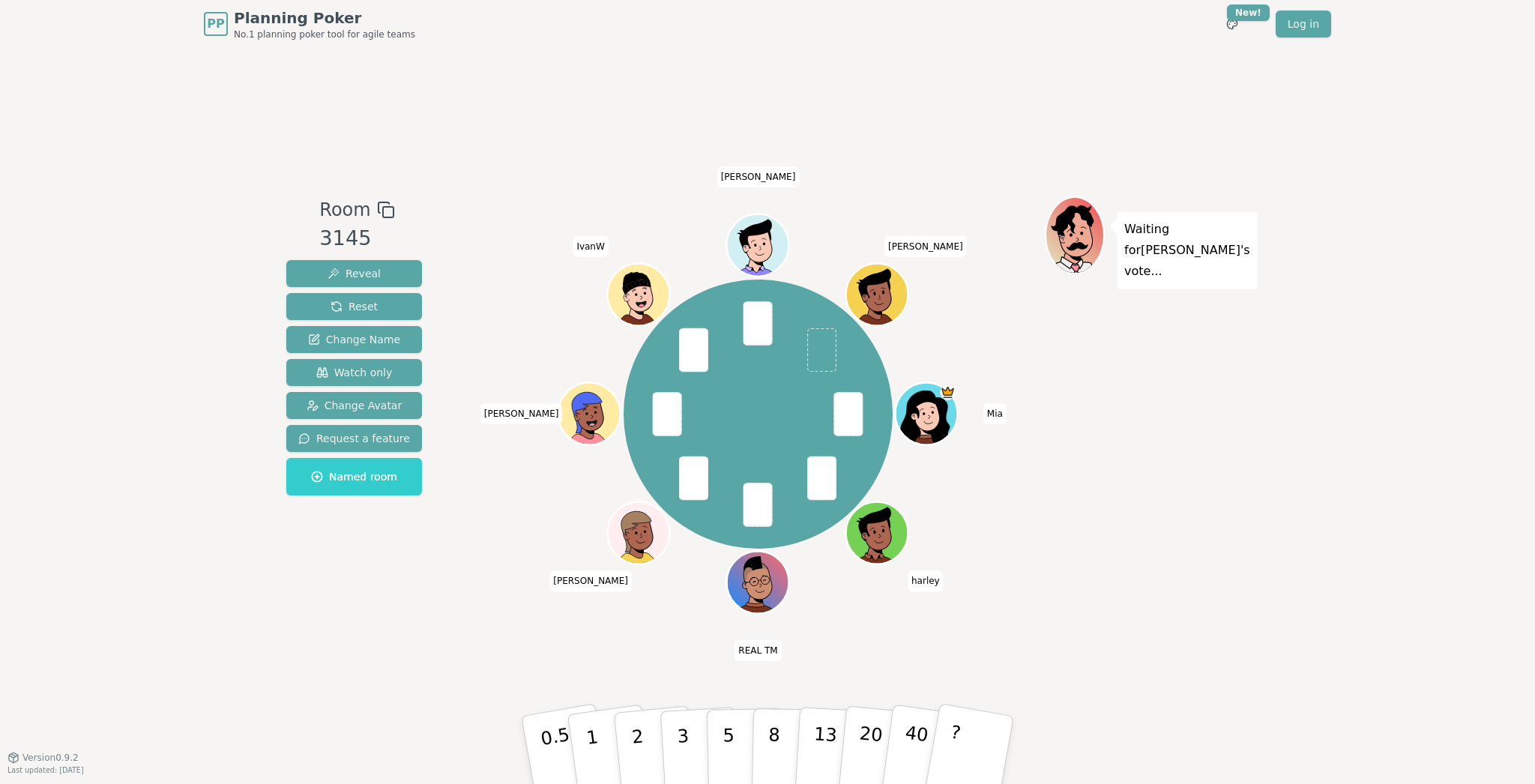
click at [465, 93] on div "Room 3145 Reveal Reset Change Name Watch only Change Avatar Request a feature N…" at bounding box center [768, 403] width 974 height 709
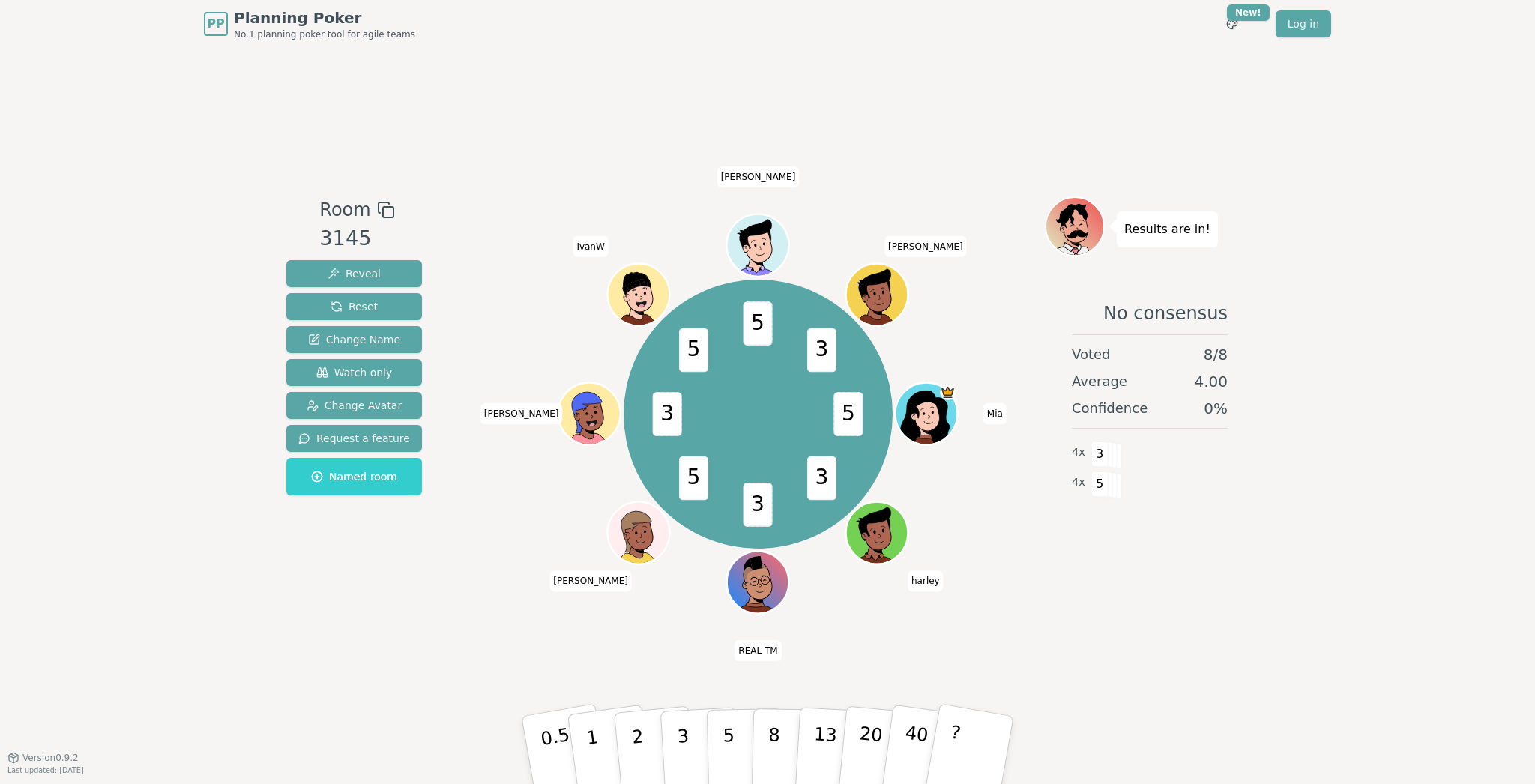
click at [632, 83] on div "Room 3145 Reveal Reset Change Name Watch only Change Avatar Request a feature N…" at bounding box center [768, 403] width 974 height 709
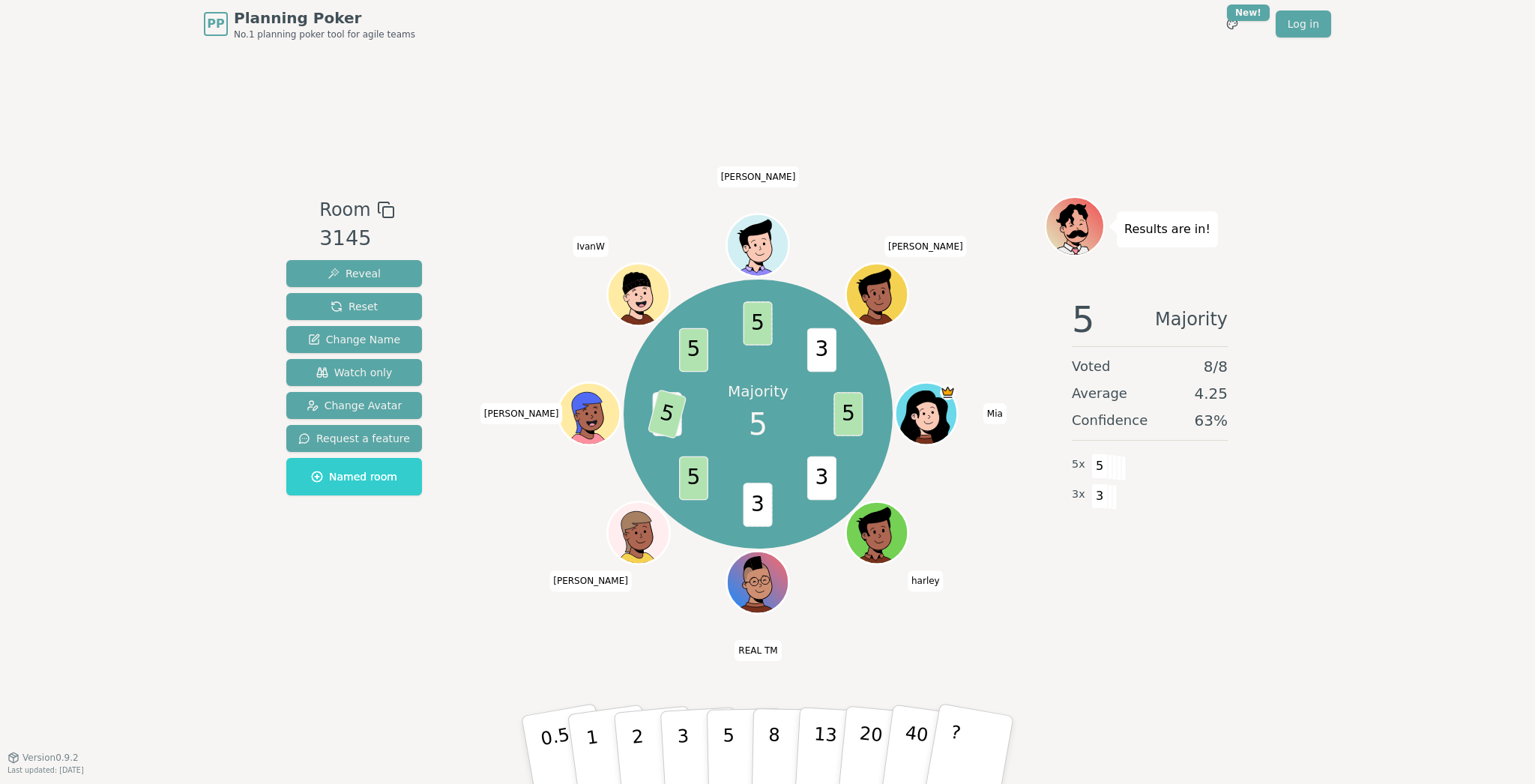
click at [632, 83] on div "Room 3145 Reveal Reset Change Name Watch only Change Avatar Request a feature N…" at bounding box center [768, 403] width 974 height 709
click at [601, 89] on div "Room 3145 Reveal Reset Change Name Watch only Change Avatar Request a feature N…" at bounding box center [768, 403] width 974 height 709
click at [594, 114] on div "Room 3145 Reveal Reset Change Name Watch only Change Avatar Request a feature N…" at bounding box center [768, 403] width 974 height 709
click at [382, 308] on button "Reset" at bounding box center [354, 307] width 136 height 27
click at [172, 100] on div "PP Planning Poker No.1 planning poker tool for agile teams Toggle theme New! Lo…" at bounding box center [768, 392] width 1535 height 784
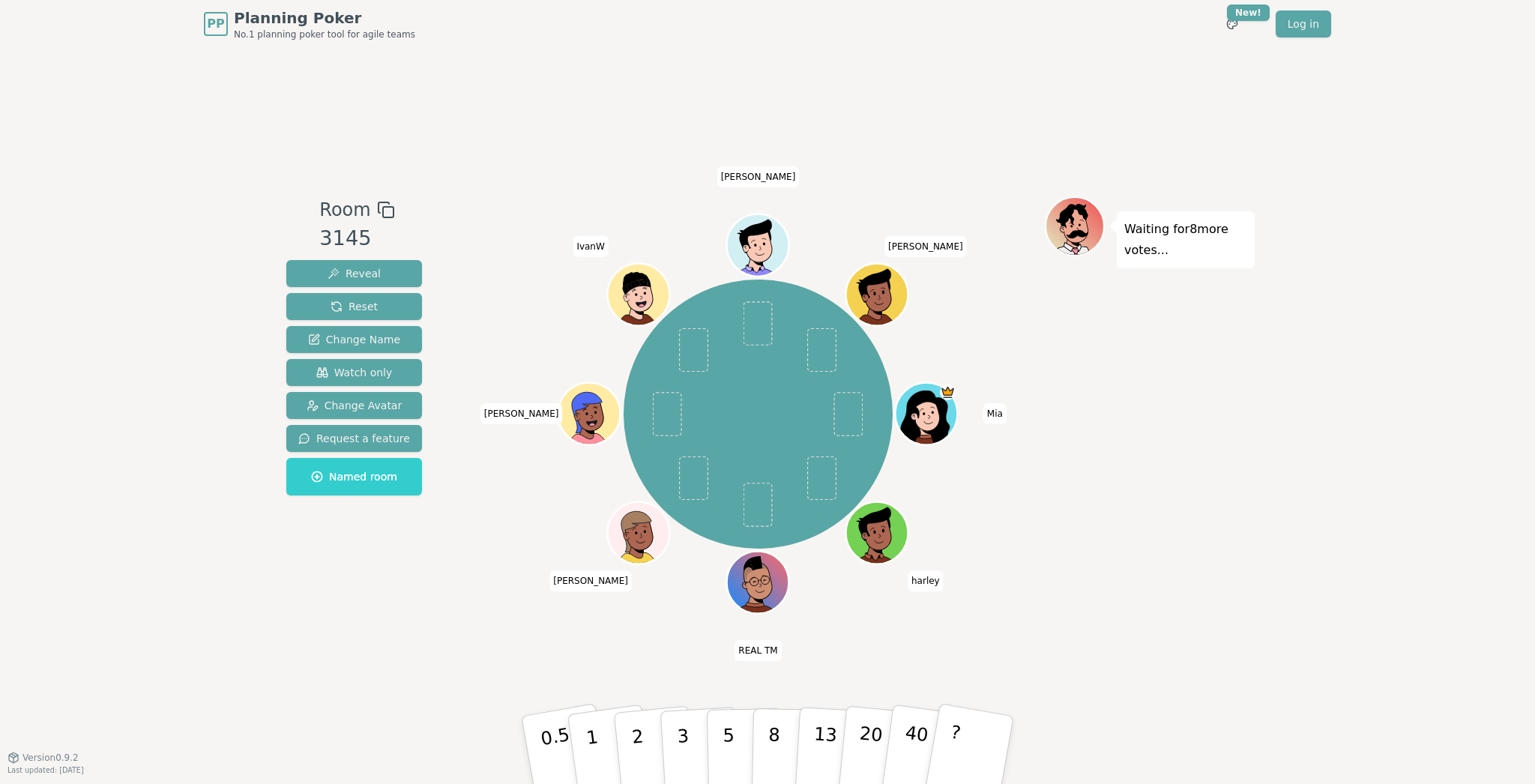
click at [115, 83] on div "PP Planning Poker No.1 planning poker tool for agile teams Toggle theme New! Lo…" at bounding box center [768, 392] width 1535 height 784
click at [532, 85] on div "Room 3145 Reveal Reset Change Name Watch only Change Avatar Request a feature N…" at bounding box center [768, 403] width 974 height 709
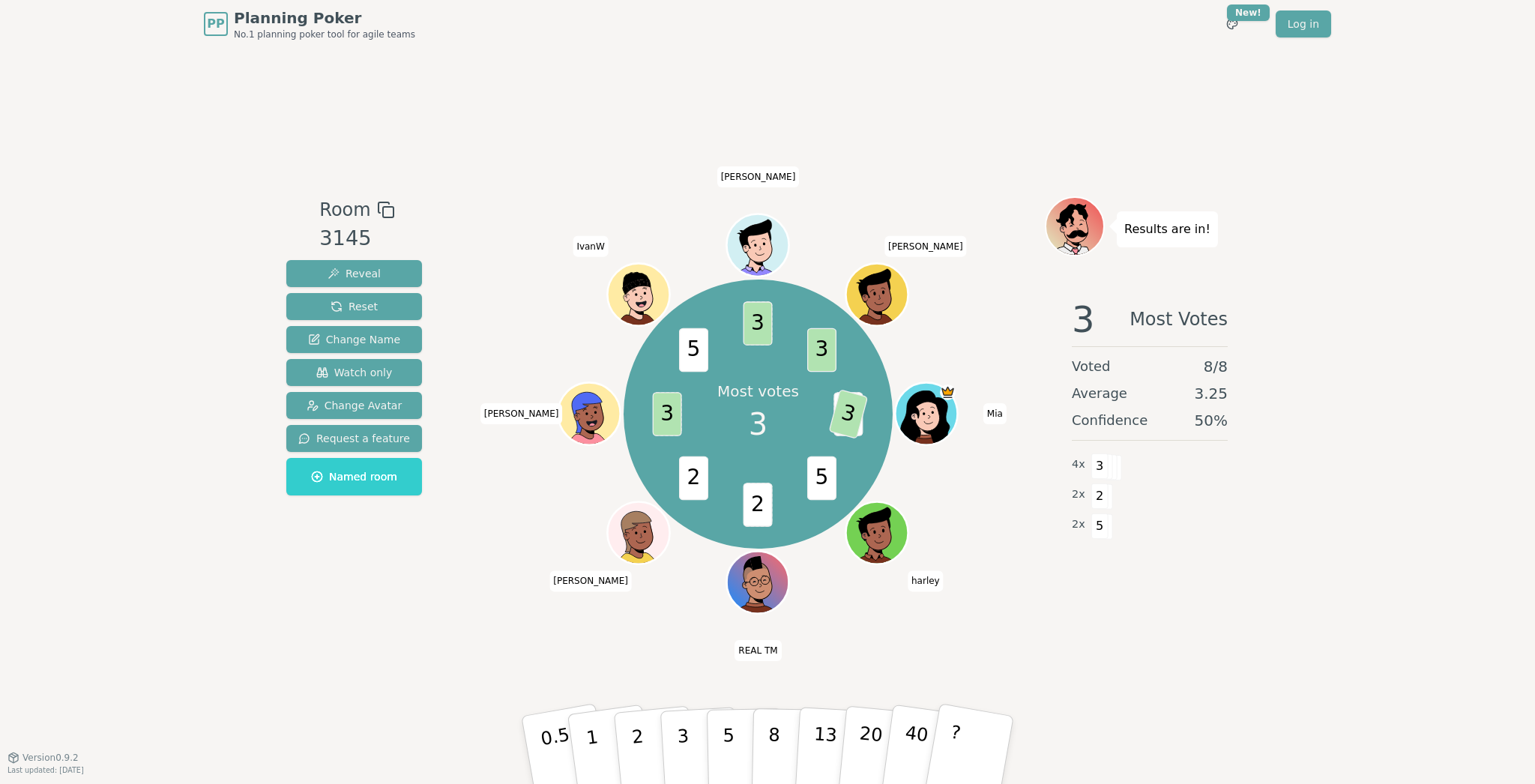
click at [487, 91] on div "Room 3145 Reveal Reset Change Name Watch only Change Avatar Request a feature N…" at bounding box center [768, 403] width 974 height 709
click at [494, 83] on div "Room 3145 Reveal Reset Change Name Watch only Change Avatar Request a feature N…" at bounding box center [768, 403] width 974 height 709
click at [503, 75] on div "Room 3145 Reveal Reset Change Name Watch only Change Avatar Request a feature N…" at bounding box center [768, 403] width 974 height 709
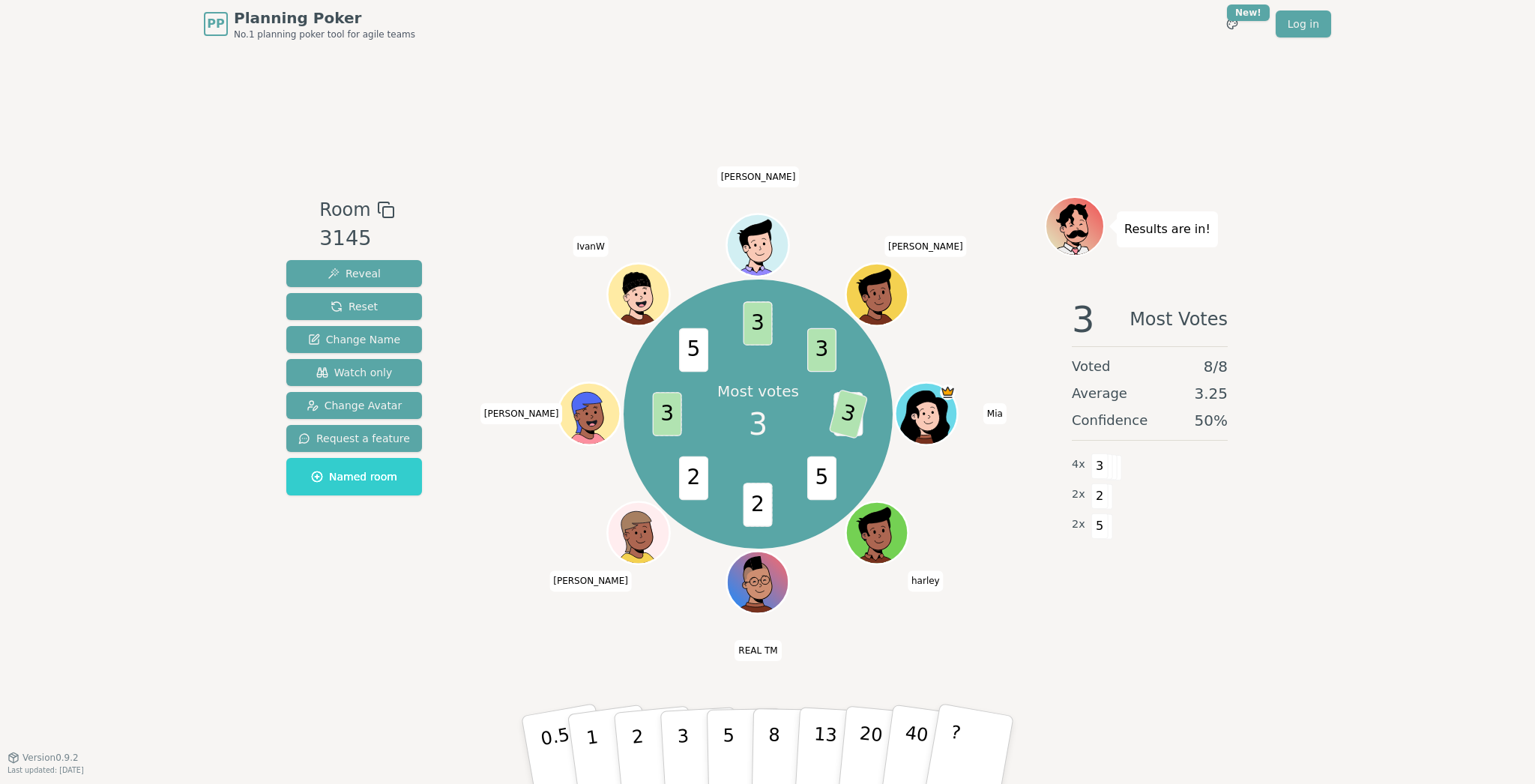
click at [504, 76] on div "Room 3145 Reveal Reset Change Name Watch only Change Avatar Request a feature N…" at bounding box center [768, 403] width 974 height 709
click at [481, 52] on div "Room 3145 Reveal Reset Change Name Watch only Change Avatar Request a feature N…" at bounding box center [768, 403] width 974 height 709
click at [473, 76] on div "Room 3145 Reveal Reset Change Name Watch only Change Avatar Request a feature N…" at bounding box center [768, 403] width 974 height 709
click at [361, 306] on span "Reset" at bounding box center [354, 306] width 47 height 15
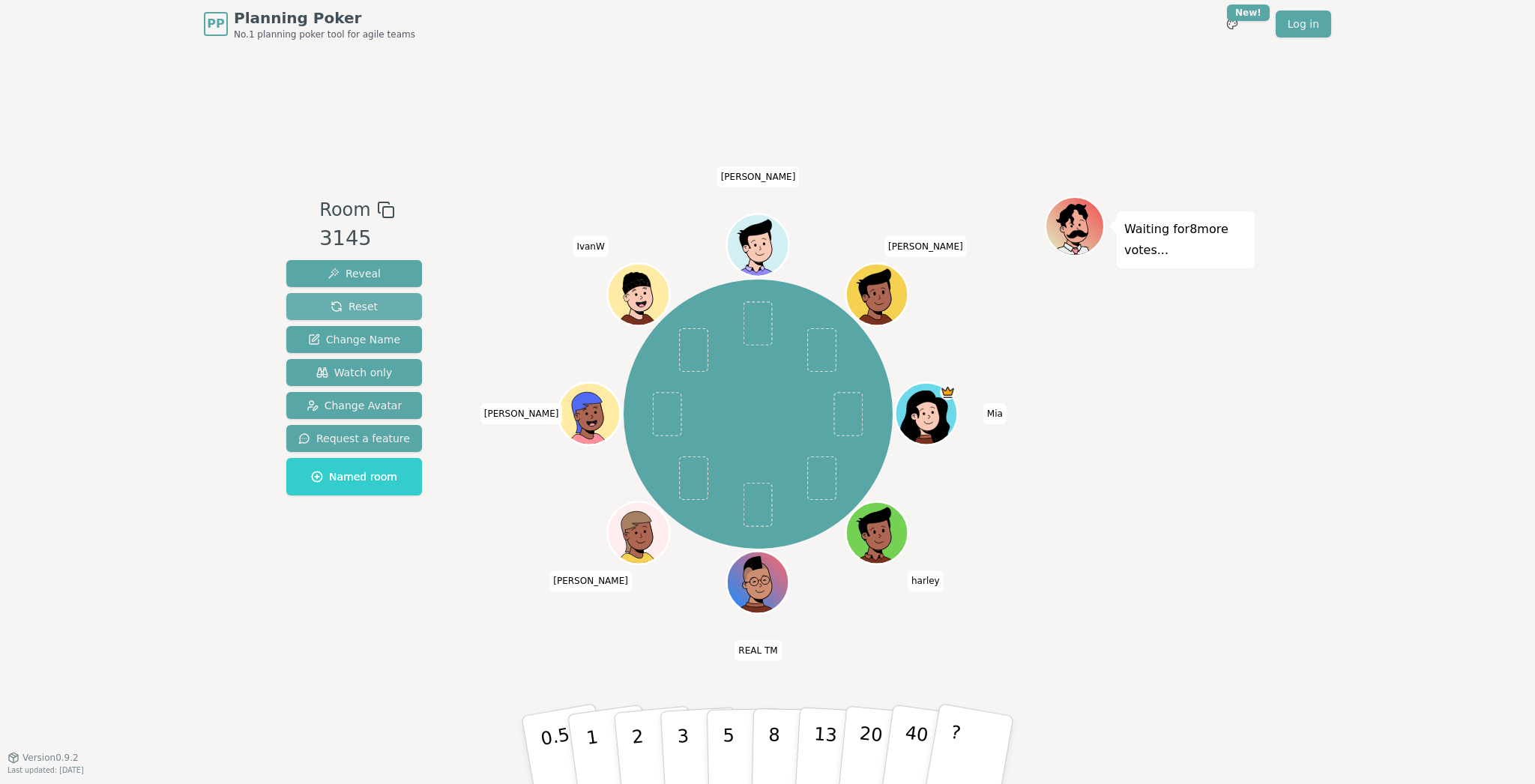
click at [357, 303] on span "Reset" at bounding box center [354, 306] width 47 height 15
click at [174, 120] on div "PP Planning Poker No.1 planning poker tool for agile teams Toggle theme New! Lo…" at bounding box center [768, 392] width 1535 height 784
